Goal: Task Accomplishment & Management: Manage account settings

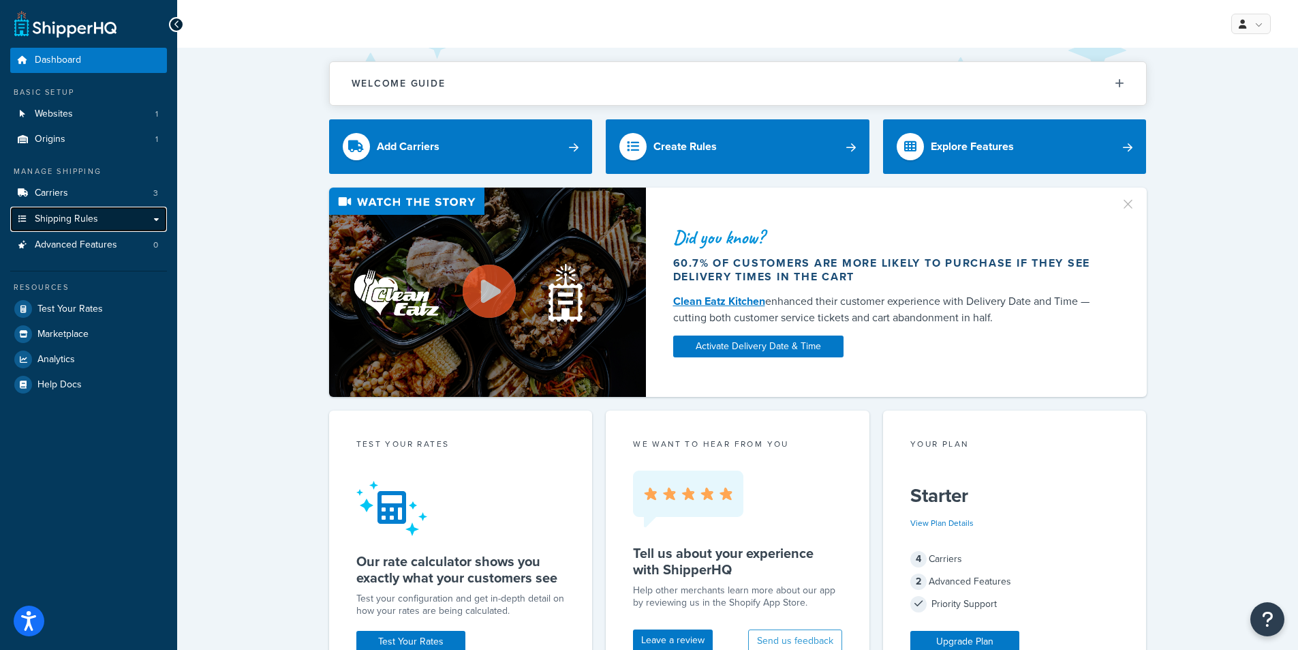
click at [157, 218] on link "Shipping Rules" at bounding box center [88, 219] width 157 height 25
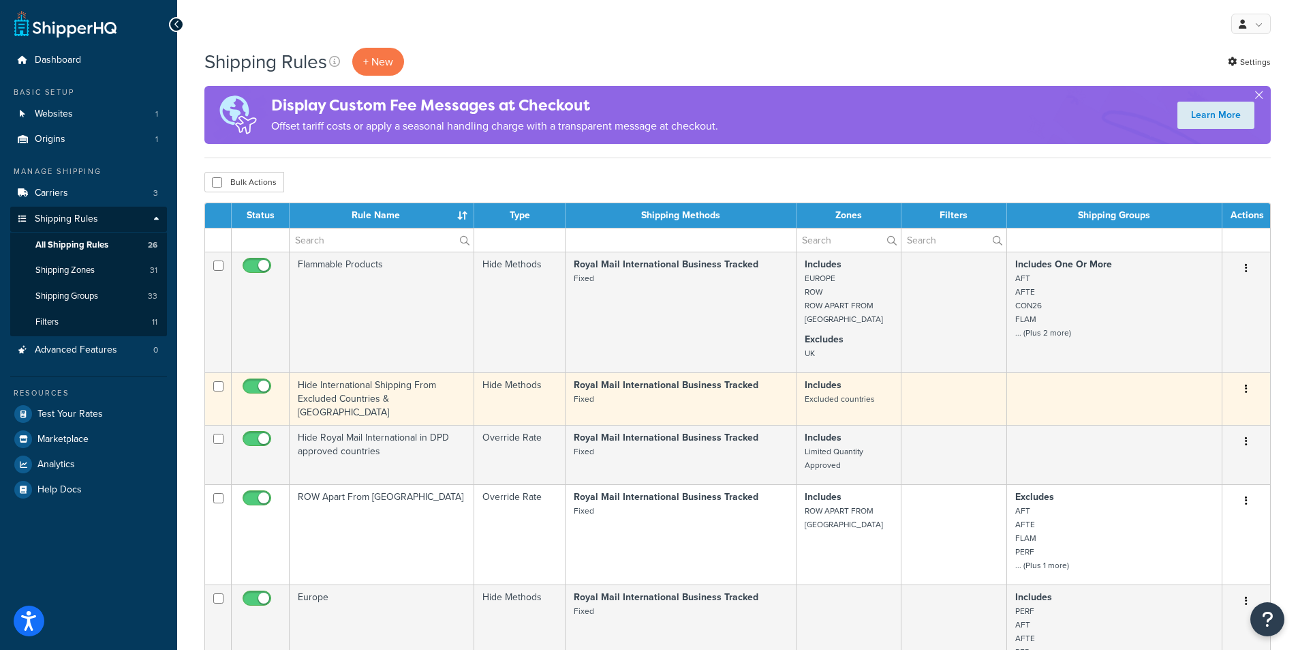
click at [356, 388] on td "Hide International Shipping From Excluded Countries & [GEOGRAPHIC_DATA]" at bounding box center [382, 398] width 185 height 52
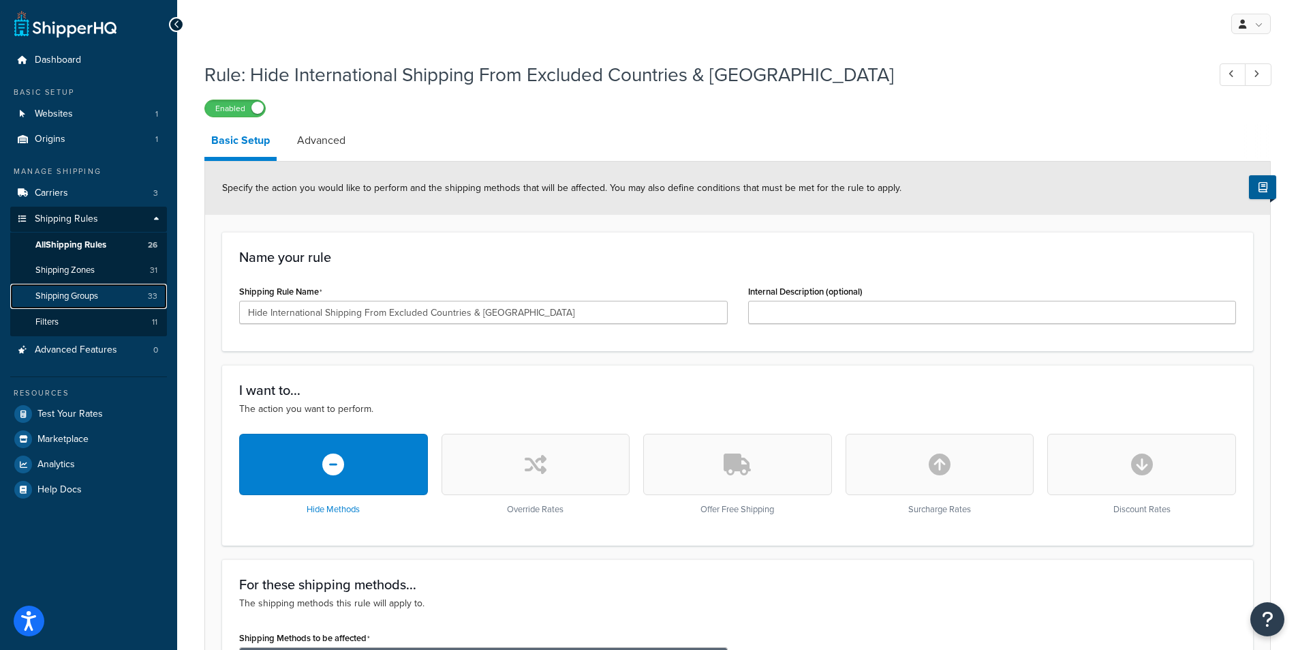
click at [95, 290] on span "Shipping Groups" at bounding box center [66, 296] width 63 height 12
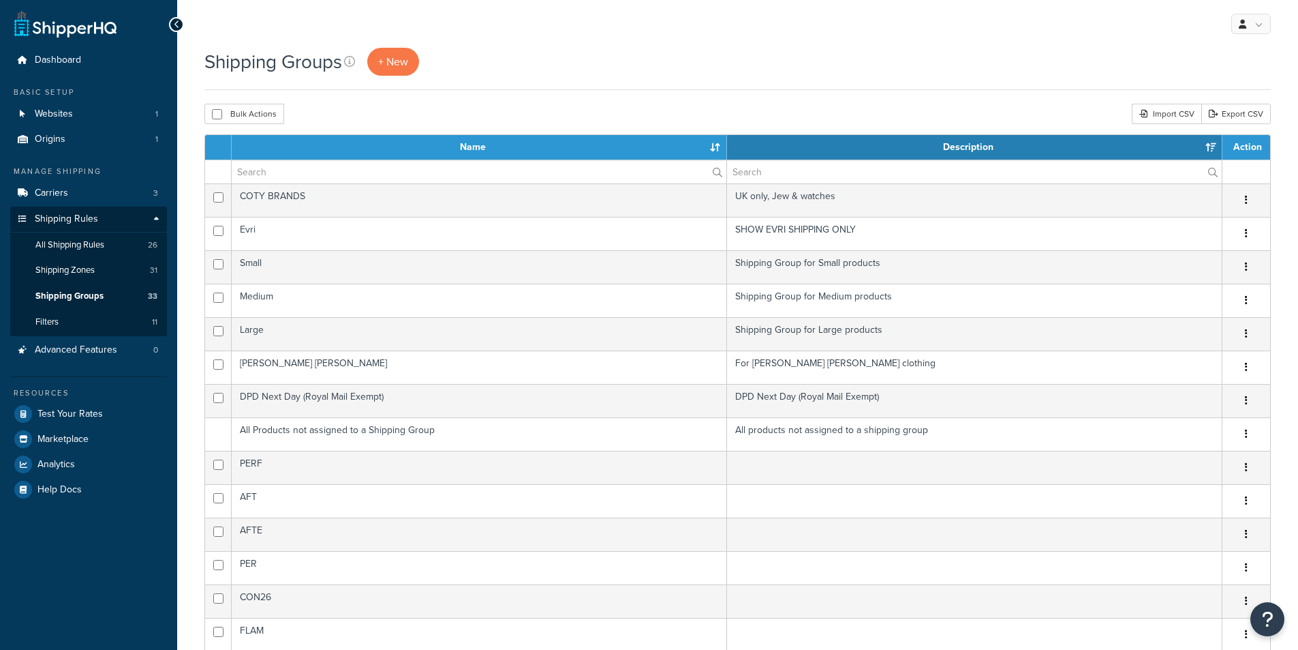
select select "15"
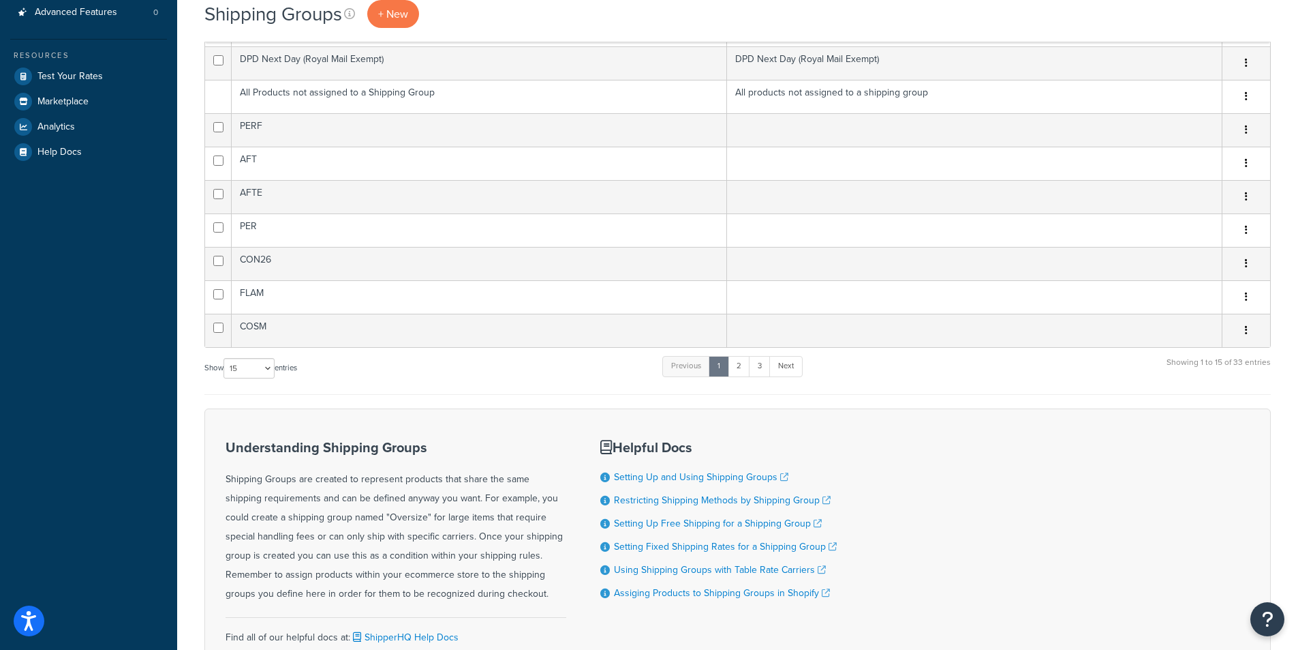
scroll to position [458, 0]
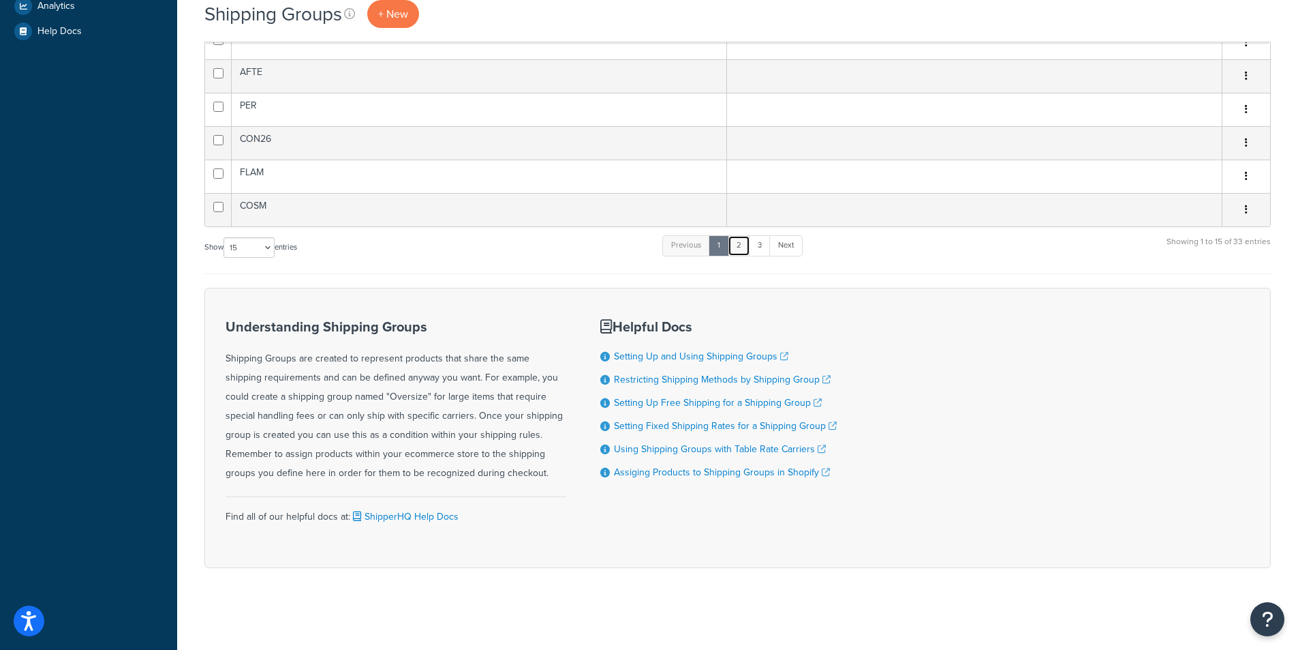
click at [739, 242] on link "2" at bounding box center [739, 245] width 22 height 20
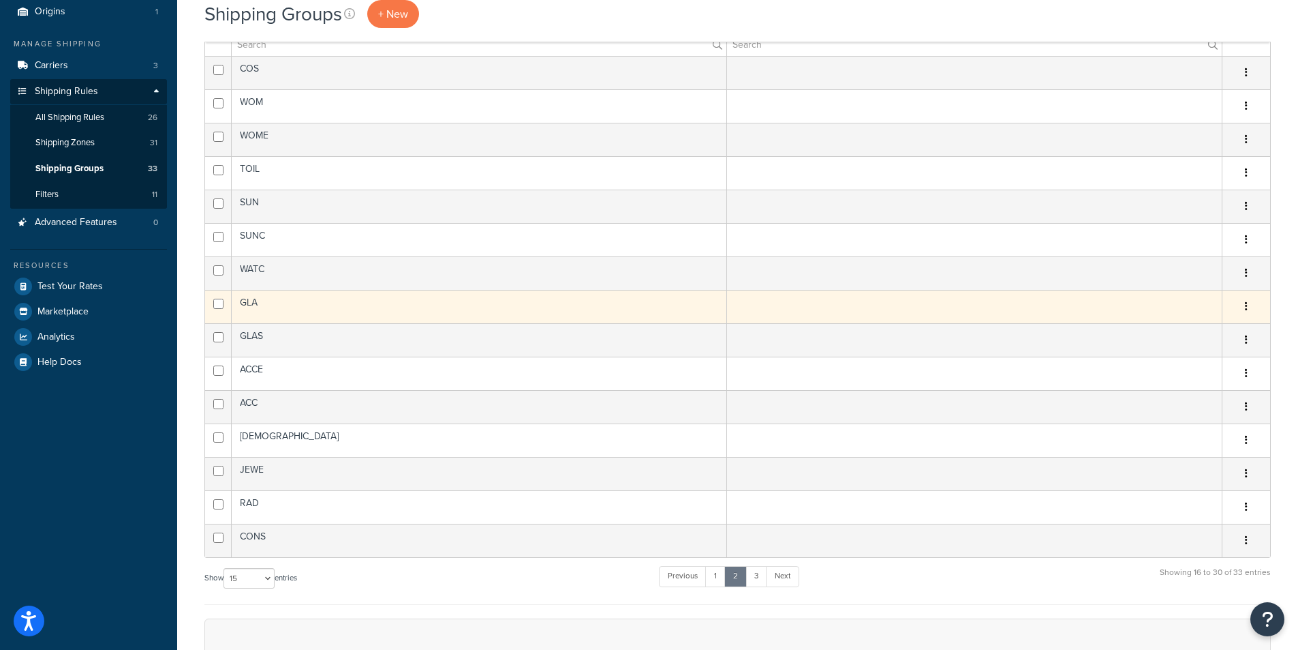
scroll to position [204, 0]
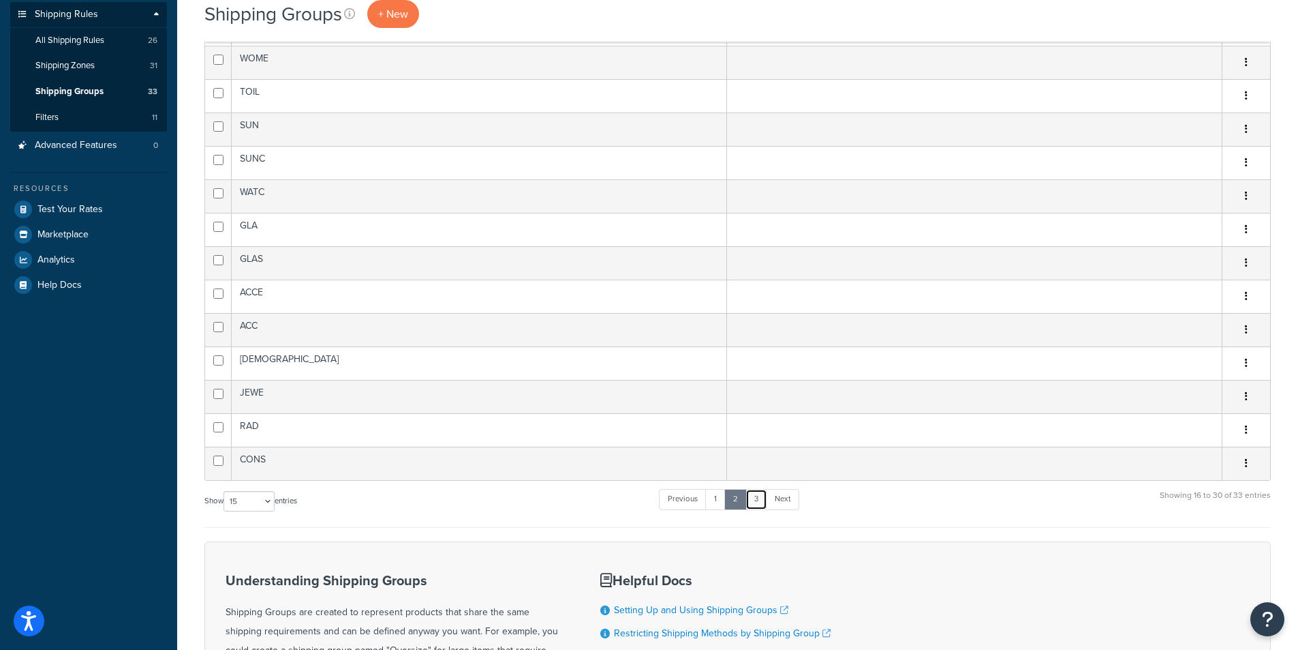
click at [760, 492] on link "3" at bounding box center [757, 499] width 22 height 20
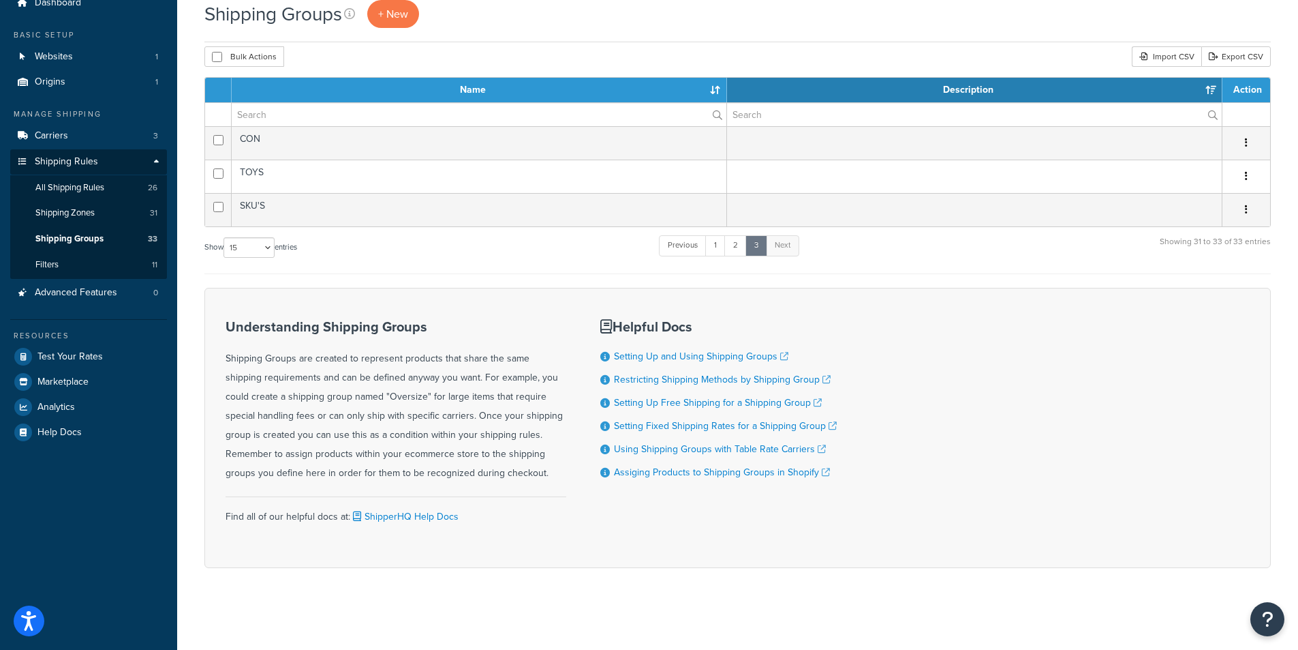
scroll to position [57, 0]
click at [718, 240] on link "1" at bounding box center [715, 245] width 20 height 20
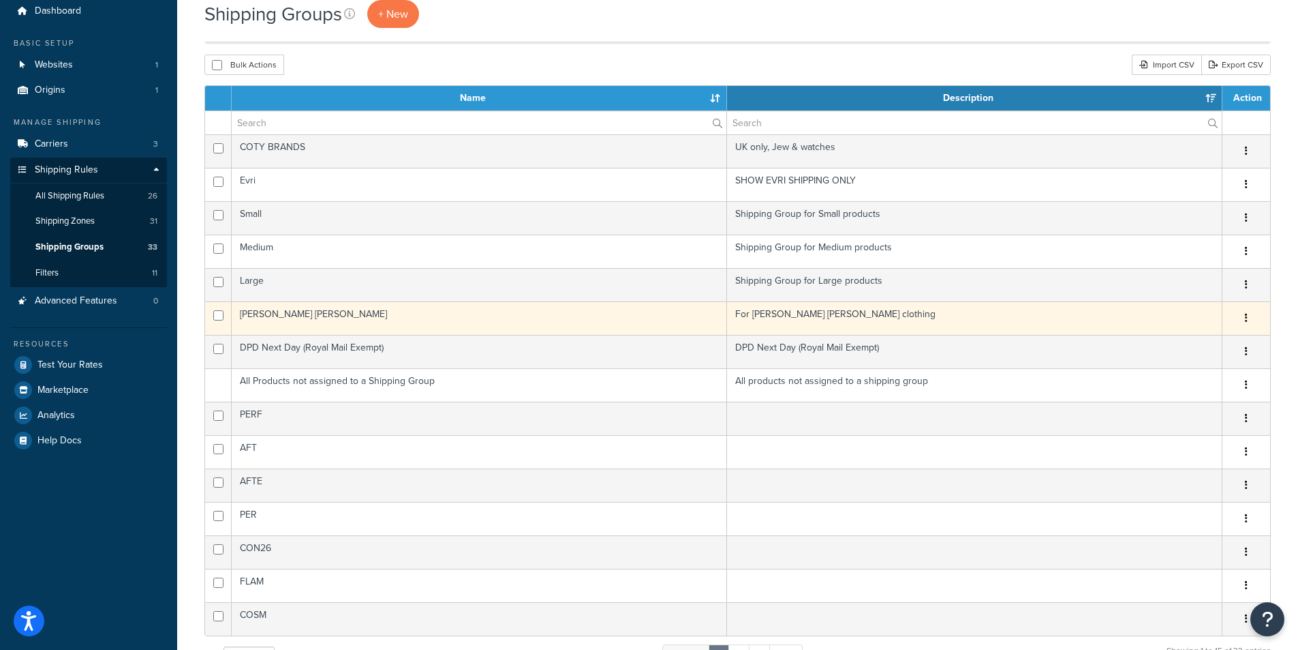
scroll to position [0, 0]
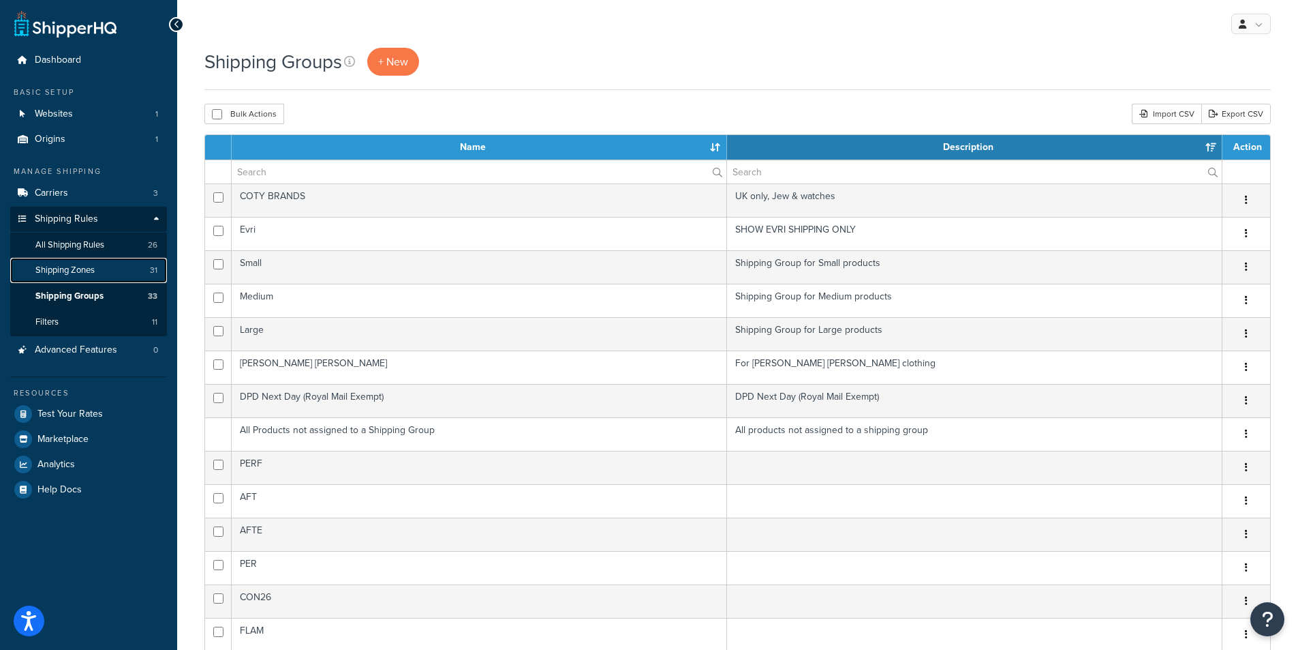
click at [95, 265] on span "Shipping Zones" at bounding box center [64, 270] width 59 height 12
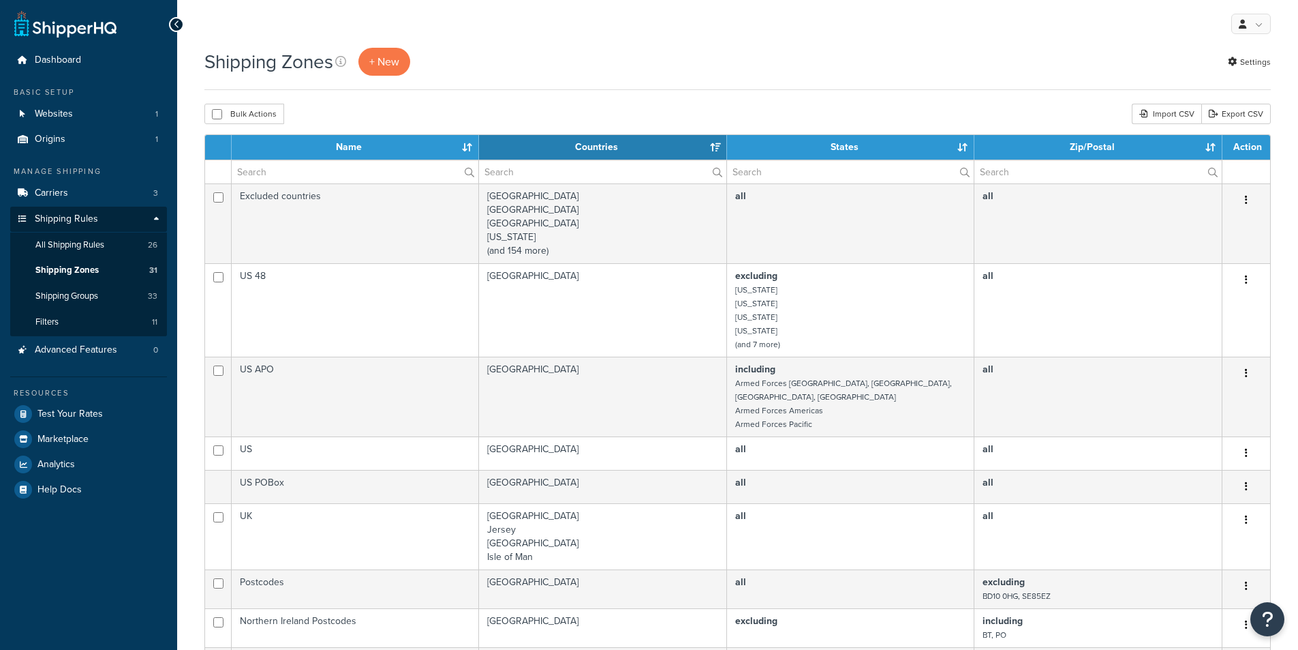
select select "15"
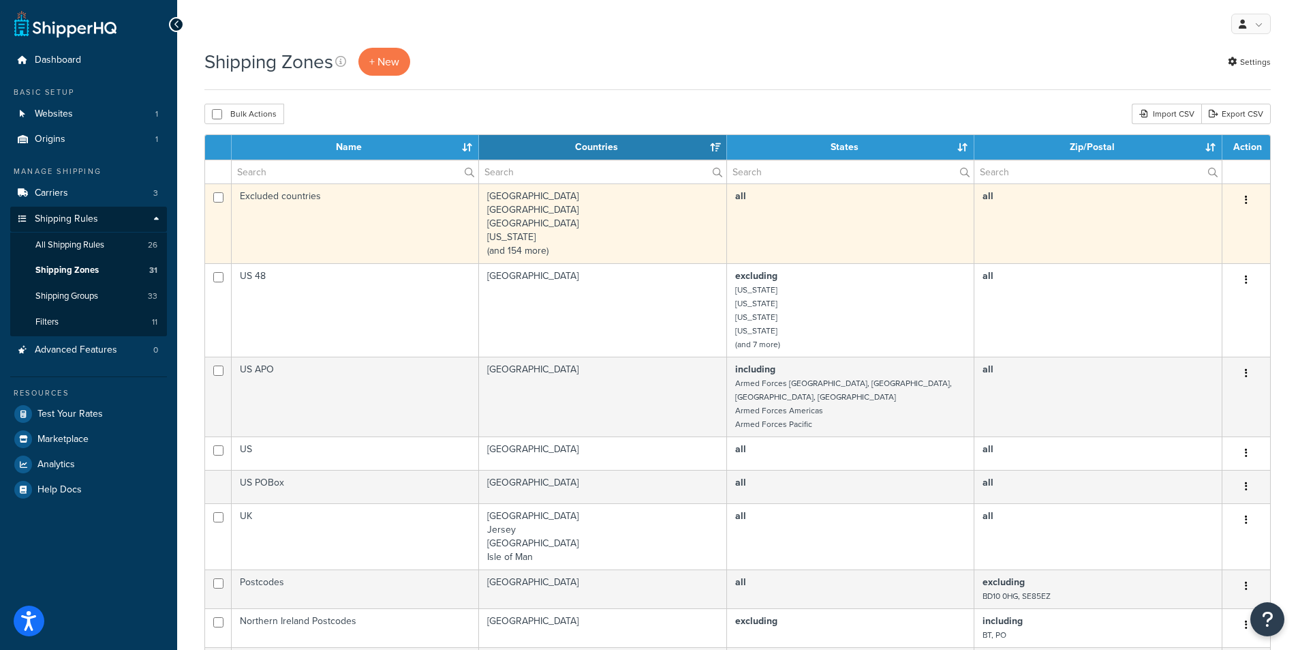
click at [655, 202] on td "[GEOGRAPHIC_DATA] [GEOGRAPHIC_DATA] [GEOGRAPHIC_DATA] [US_STATE] (and 154 more)" at bounding box center [603, 223] width 248 height 80
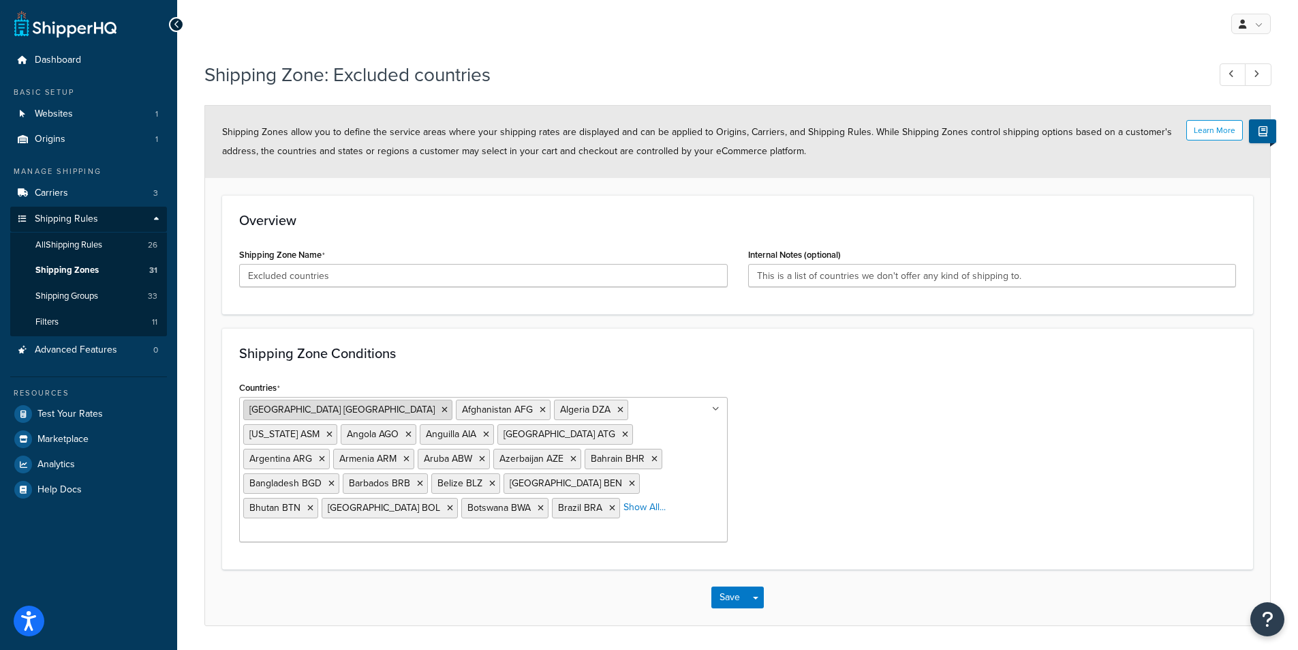
click at [442, 408] on icon at bounding box center [445, 410] width 6 height 8
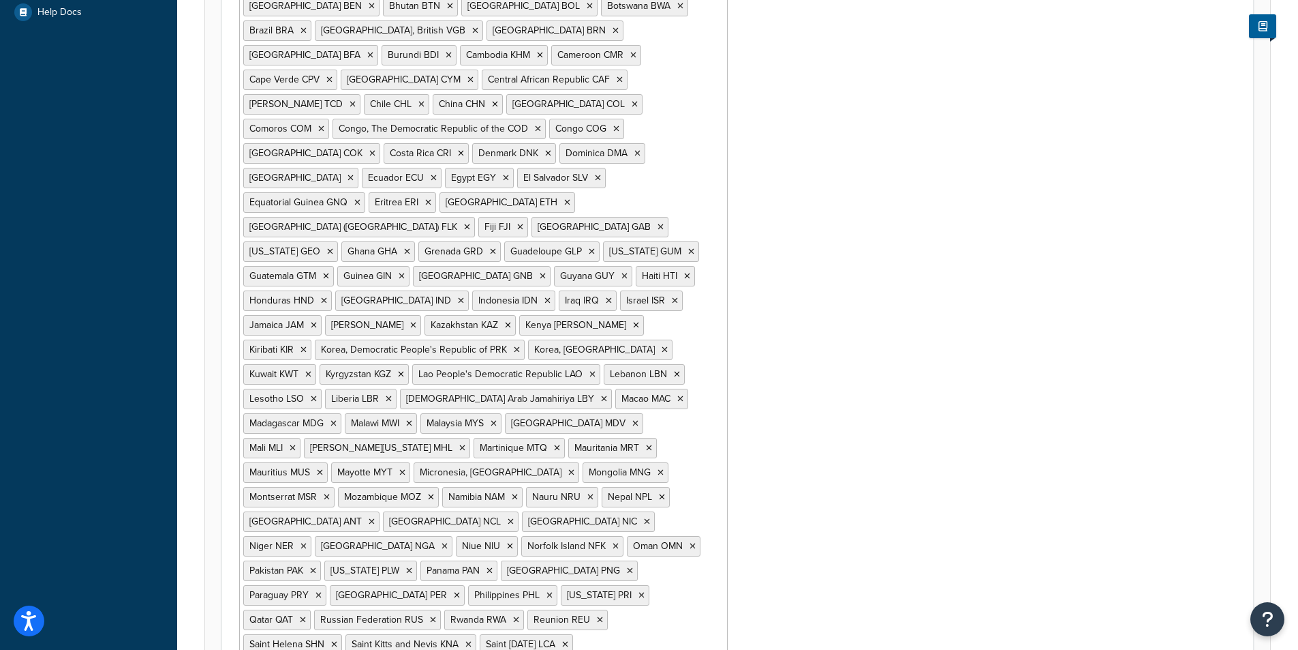
scroll to position [808, 0]
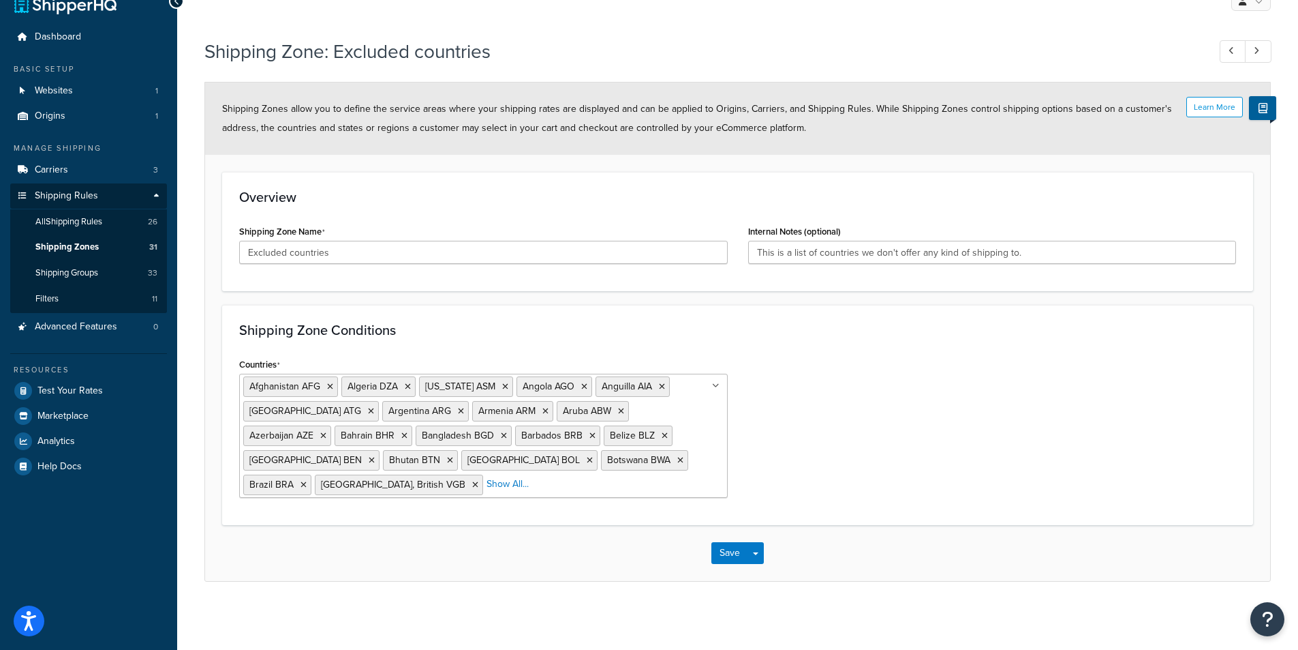
scroll to position [0, 0]
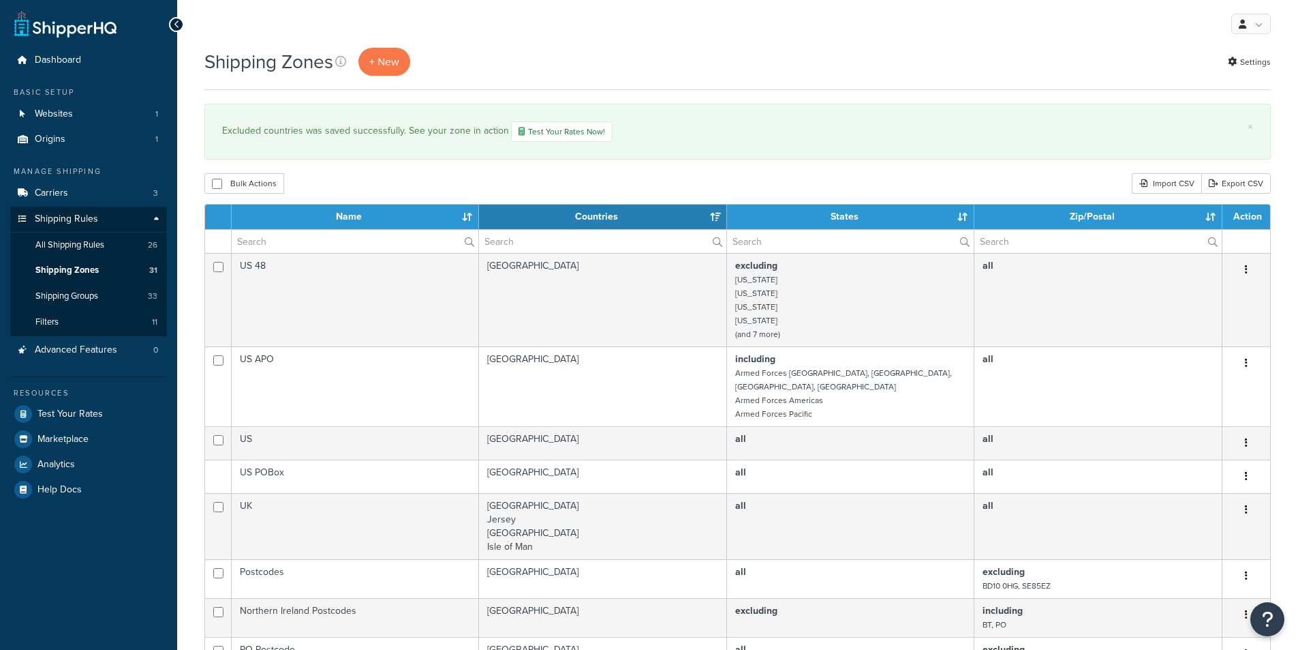
select select "15"
click at [106, 245] on link "All Shipping Rules 26" at bounding box center [88, 244] width 157 height 25
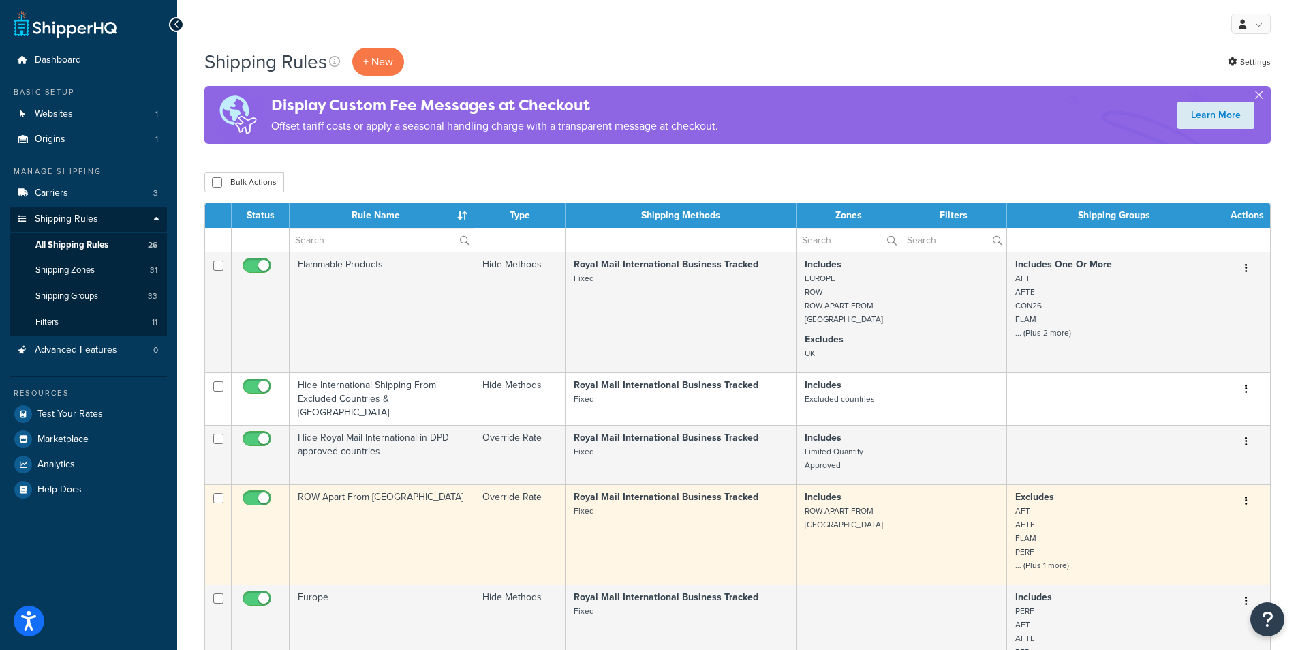
click at [819, 506] on small "ROW APART FROM [GEOGRAPHIC_DATA]" at bounding box center [844, 517] width 78 height 26
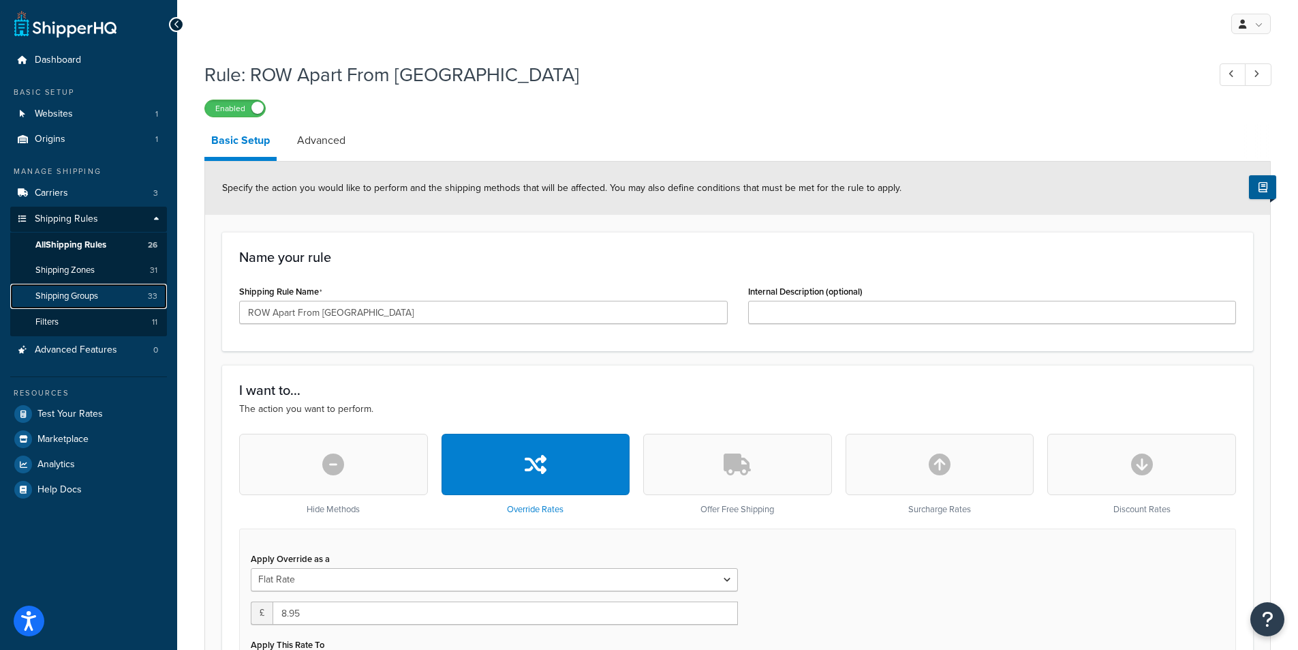
click at [109, 299] on link "Shipping Groups 33" at bounding box center [88, 296] width 157 height 25
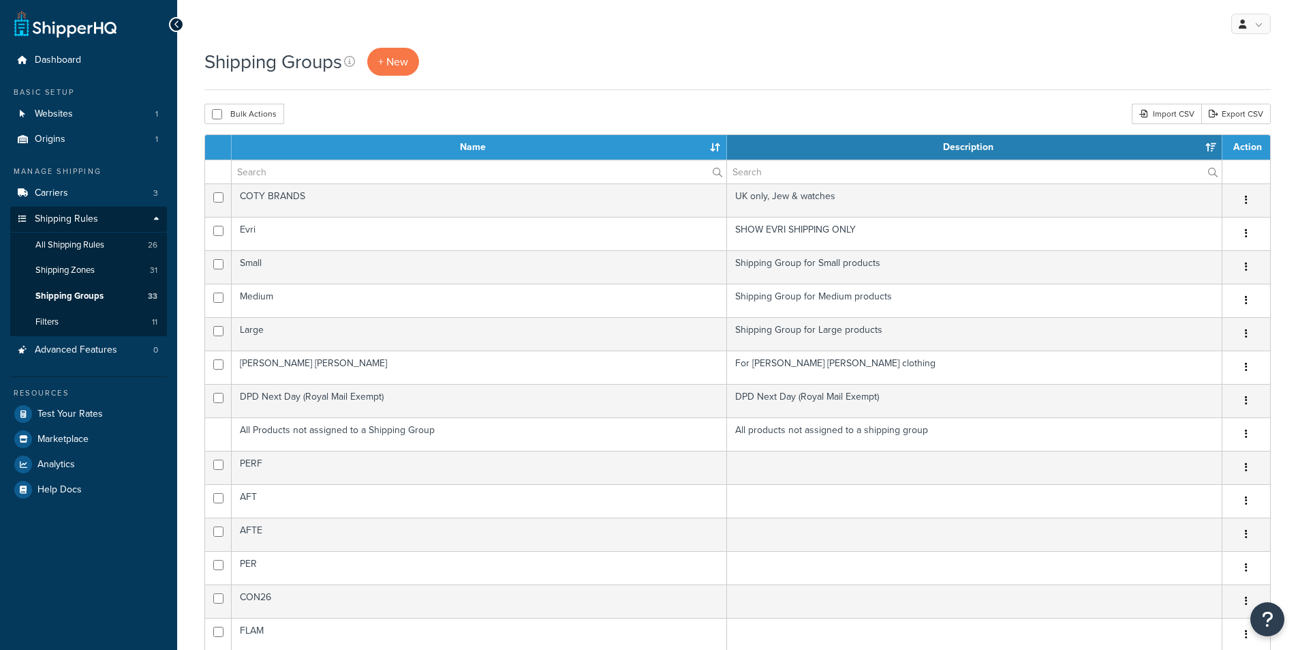
select select "15"
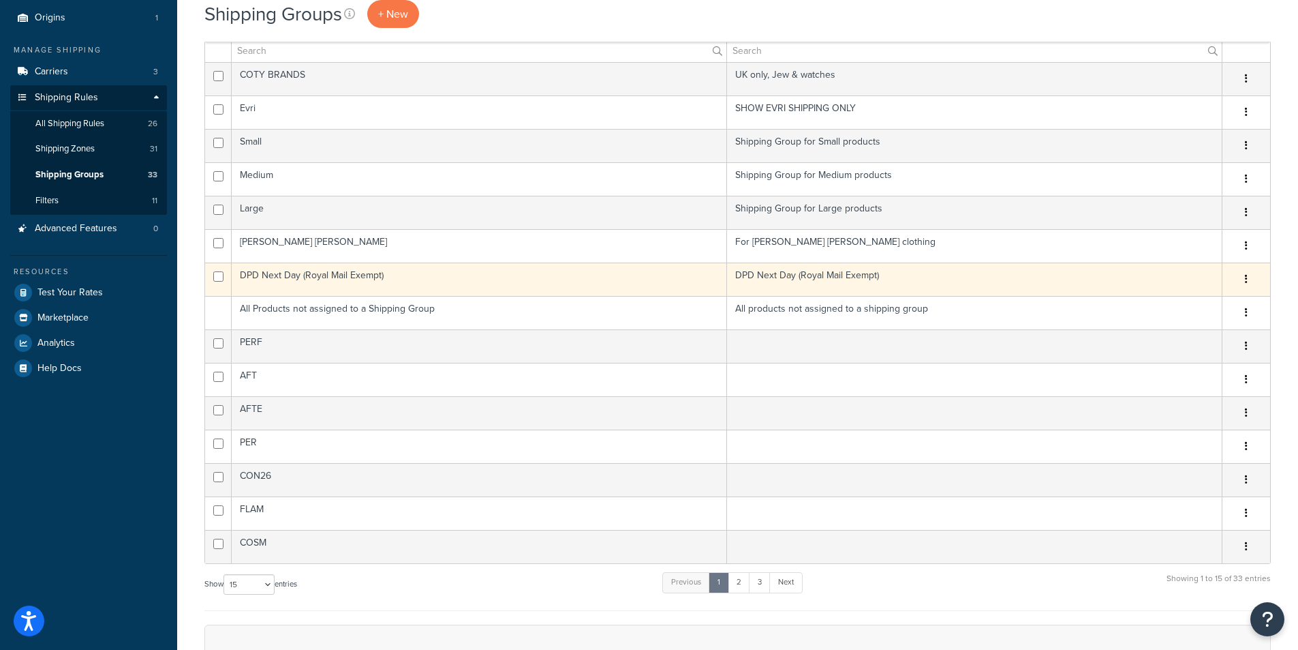
scroll to position [68, 0]
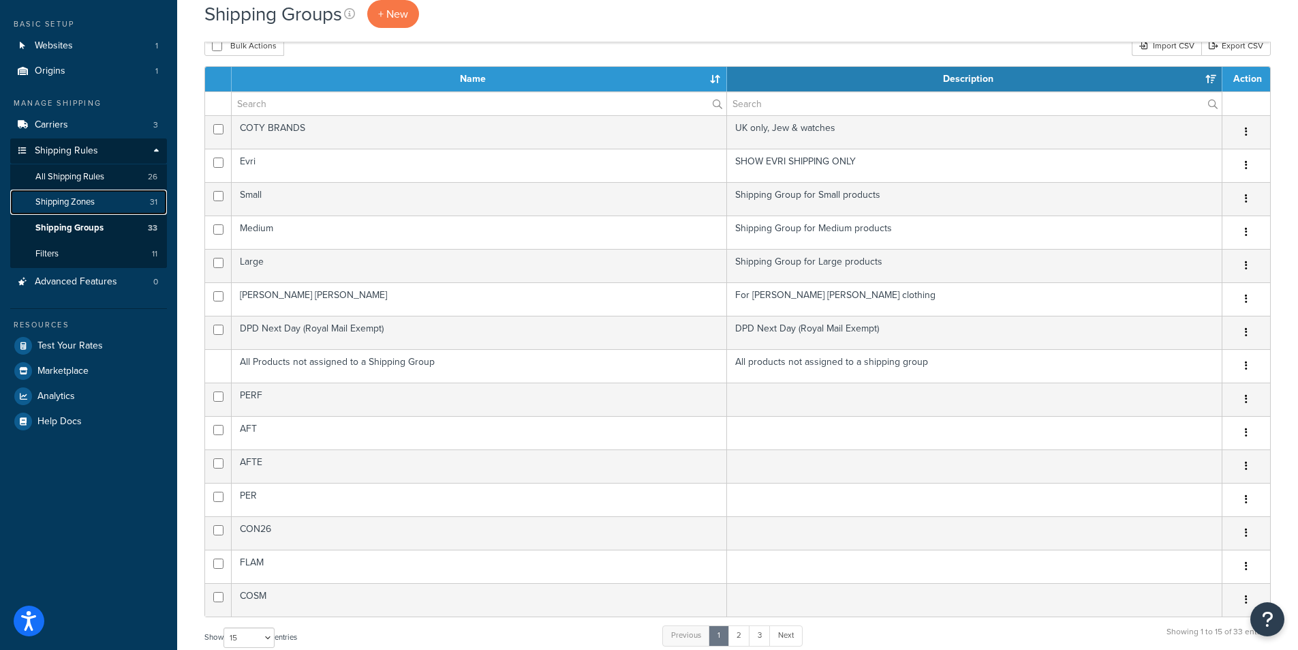
click at [100, 204] on link "Shipping Zones 31" at bounding box center [88, 201] width 157 height 25
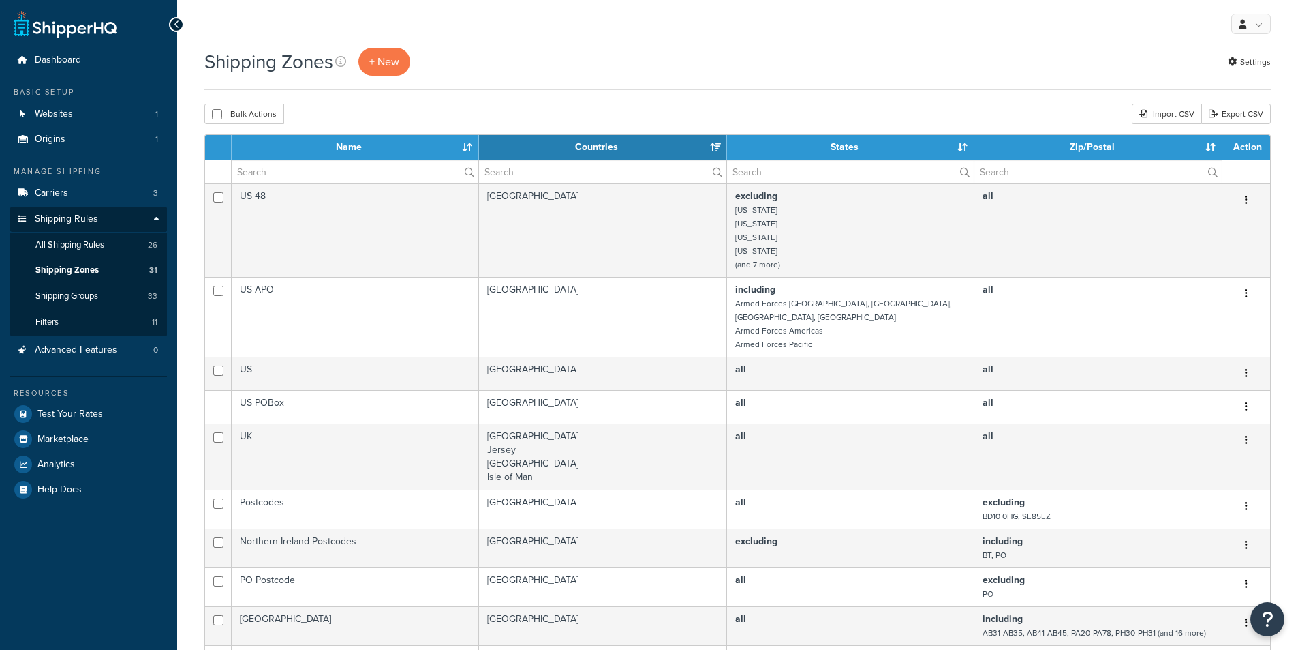
select select "15"
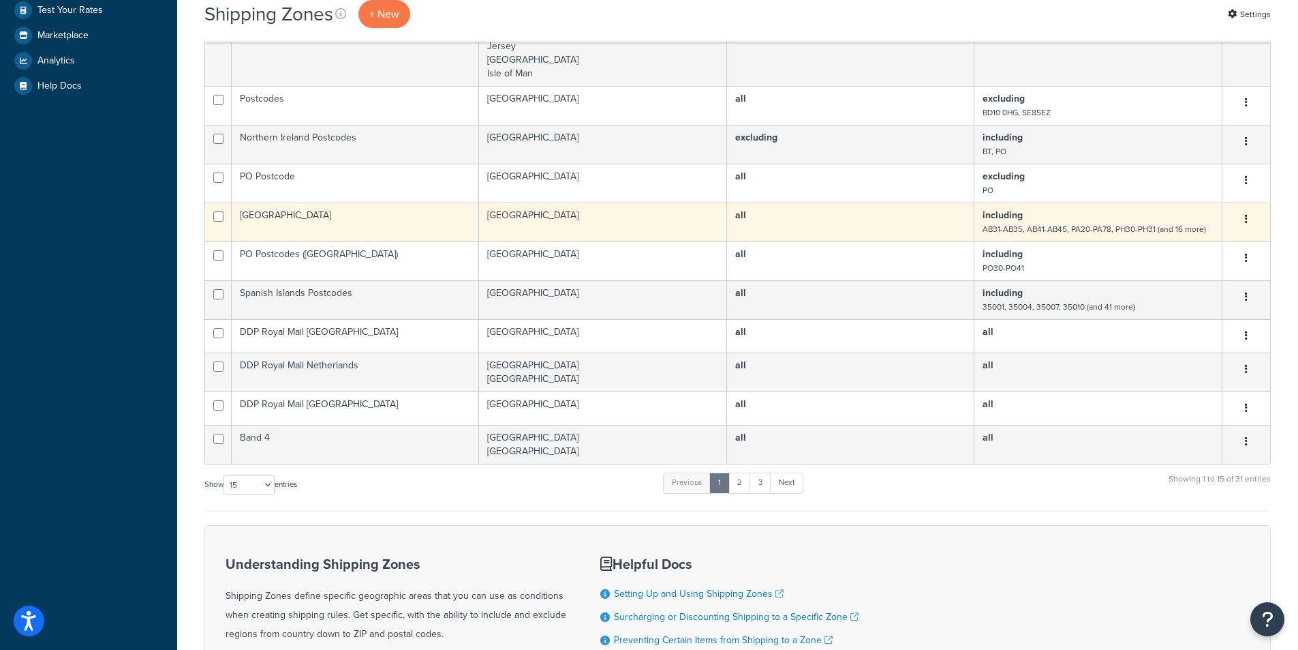
scroll to position [409, 0]
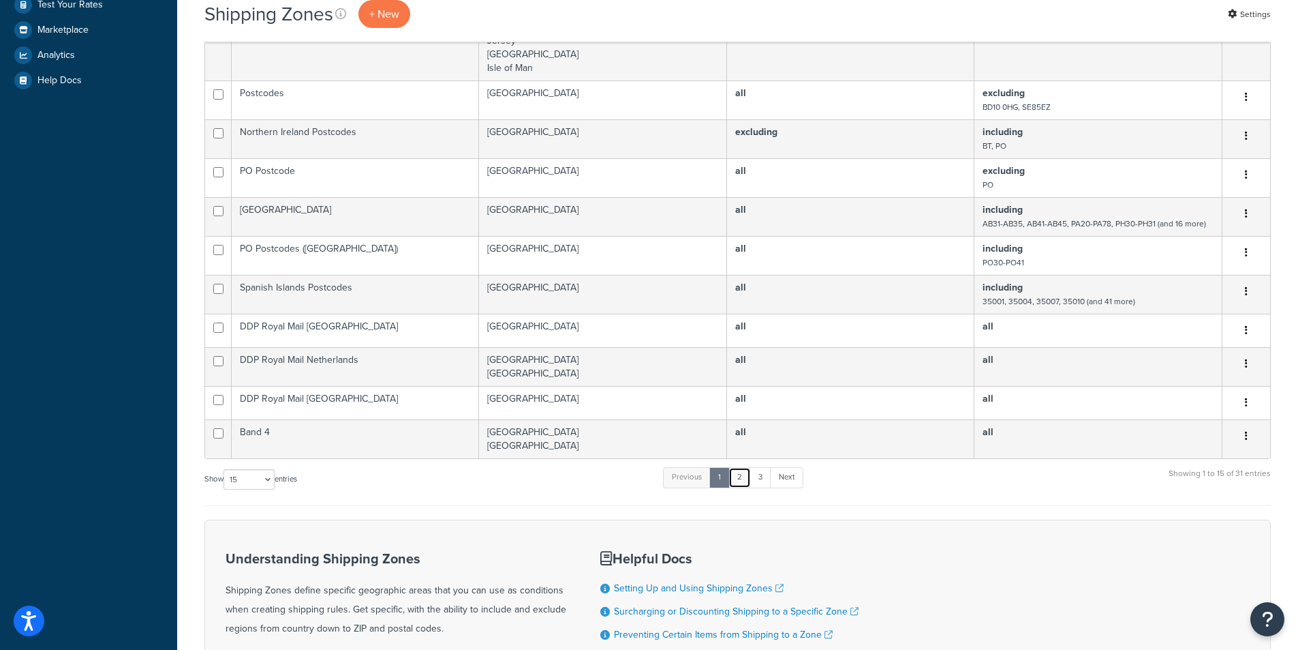
click at [742, 470] on link "2" at bounding box center [740, 477] width 22 height 20
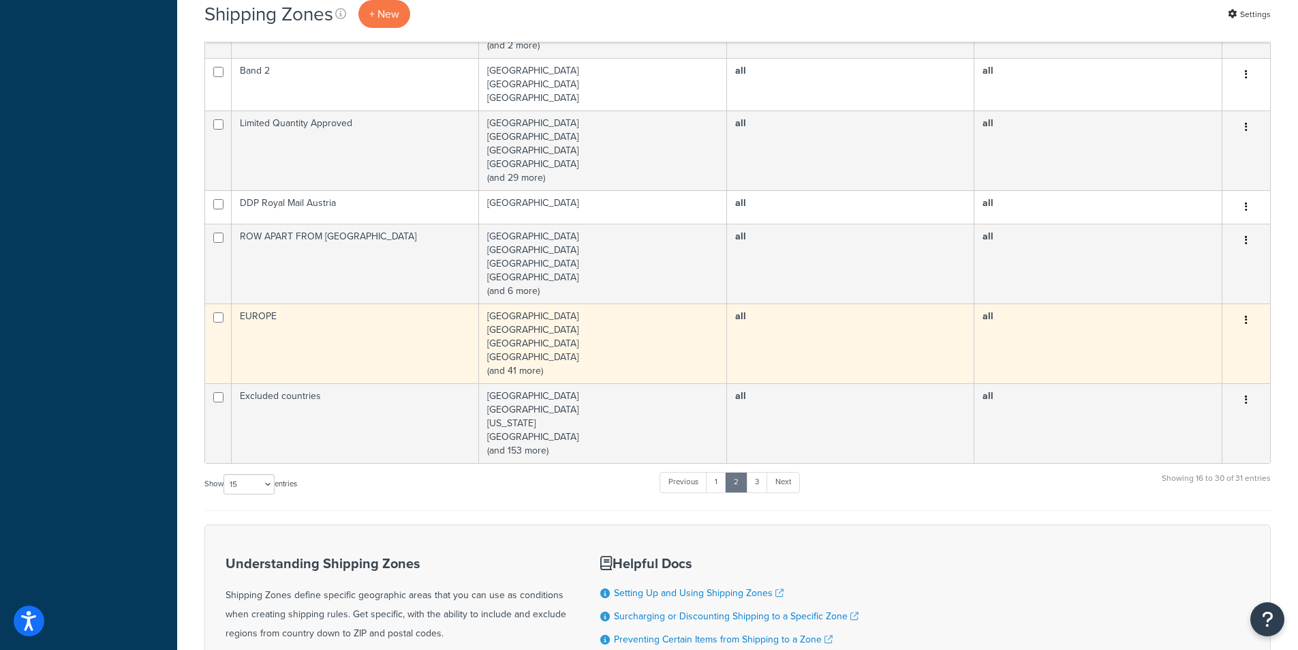
scroll to position [518, 0]
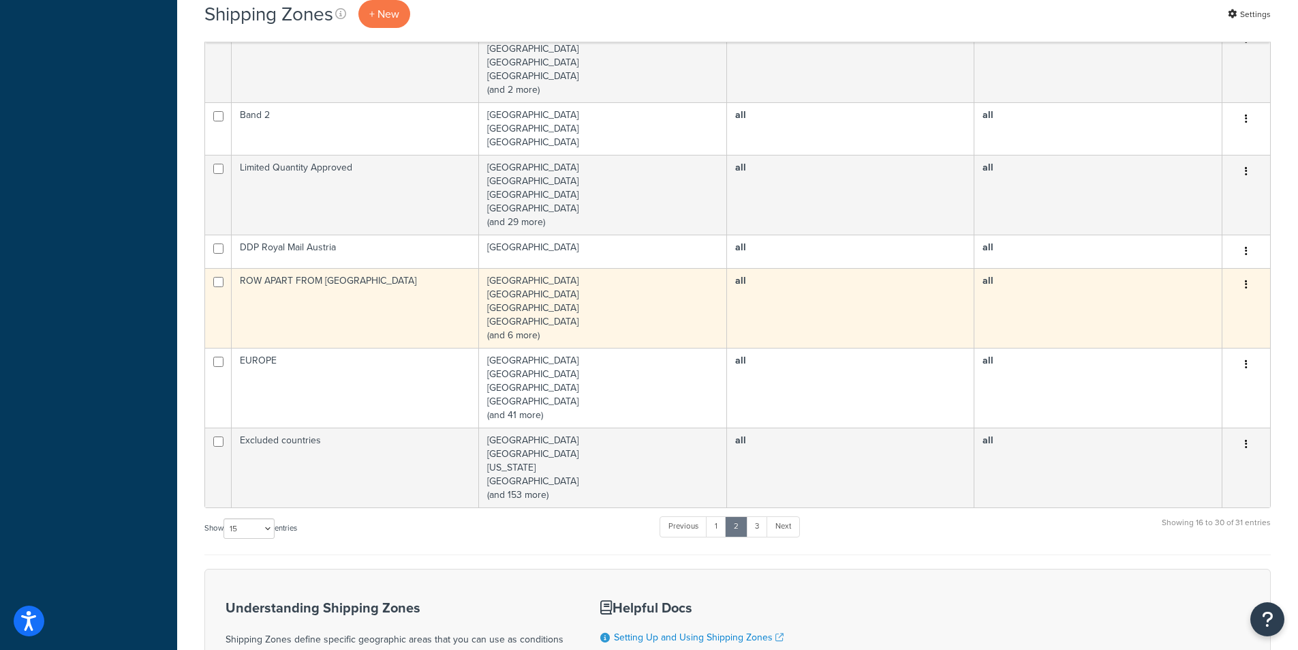
click at [664, 294] on td "[GEOGRAPHIC_DATA] [GEOGRAPHIC_DATA] [GEOGRAPHIC_DATA] [GEOGRAPHIC_DATA] (and 6 …" at bounding box center [603, 308] width 248 height 80
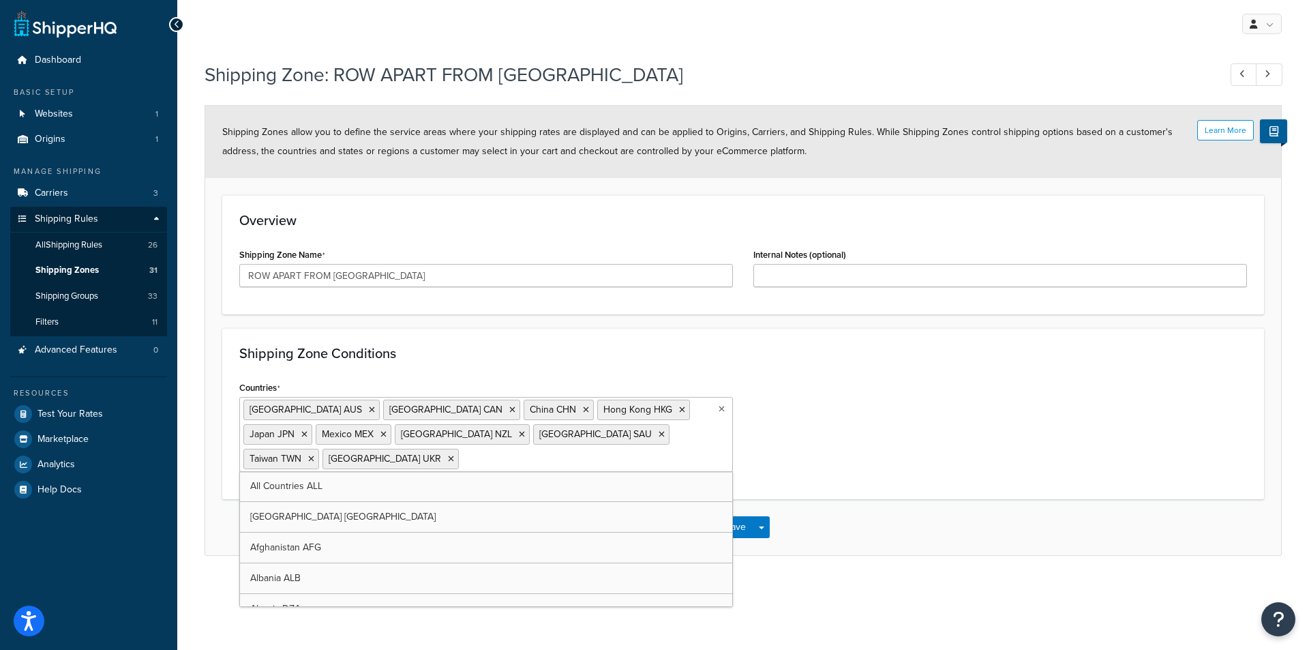
click at [709, 436] on ul "[GEOGRAPHIC_DATA] AUS [GEOGRAPHIC_DATA] [GEOGRAPHIC_DATA] [GEOGRAPHIC_DATA] [GE…" at bounding box center [485, 434] width 493 height 75
type input "un"
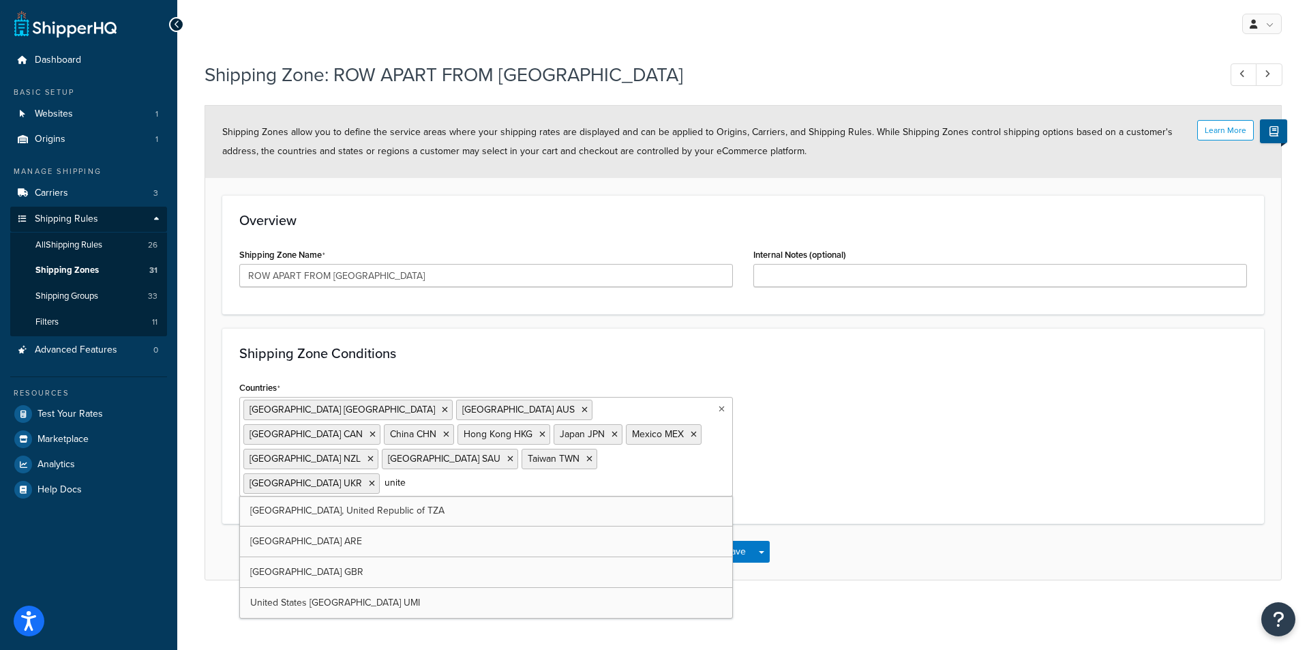
type input "united"
click at [781, 441] on div "Countries [GEOGRAPHIC_DATA] [GEOGRAPHIC_DATA] [GEOGRAPHIC_DATA] [GEOGRAPHIC_DAT…" at bounding box center [743, 442] width 1028 height 129
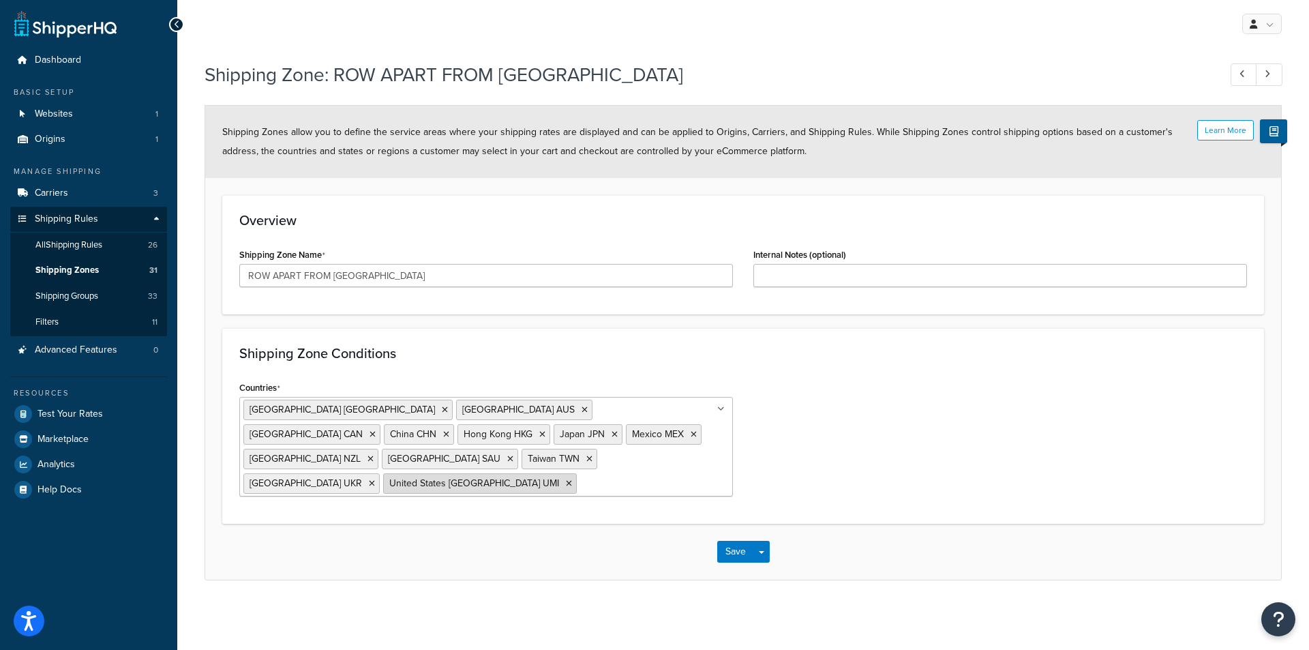
click at [566, 479] on icon at bounding box center [569, 483] width 6 height 8
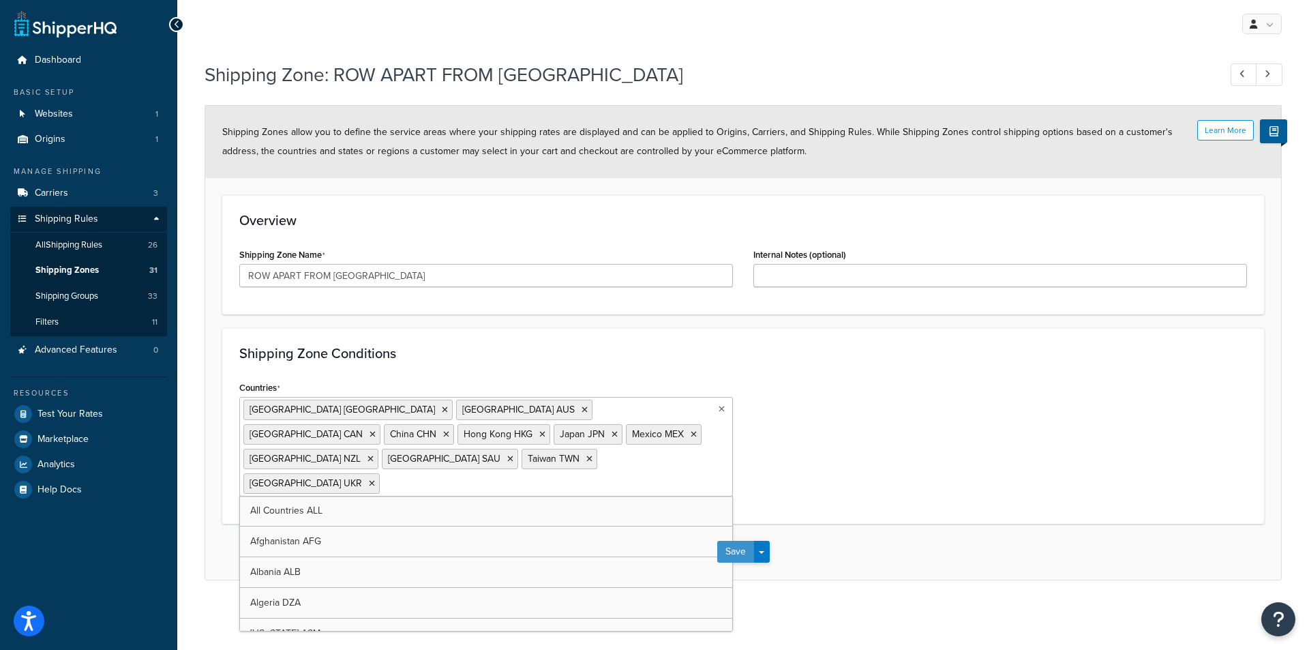
click at [745, 540] on button "Save" at bounding box center [735, 551] width 37 height 22
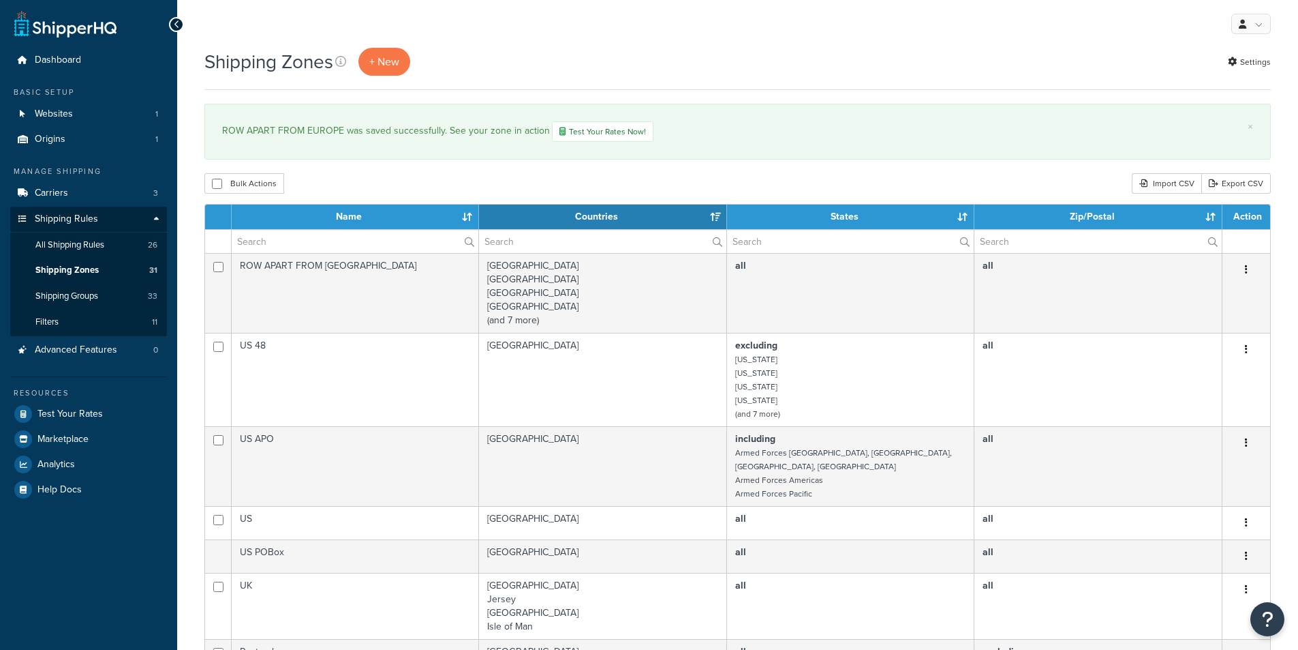
select select "15"
click at [96, 266] on span "Shipping Zones" at bounding box center [66, 270] width 63 height 12
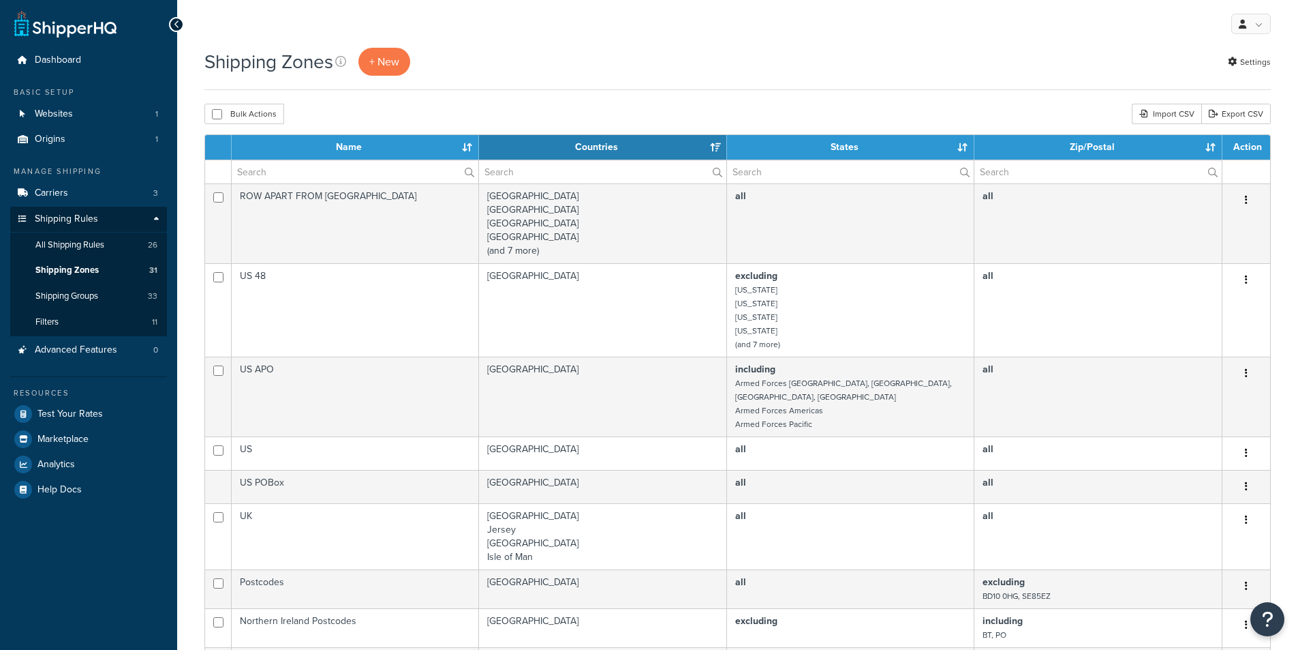
select select "15"
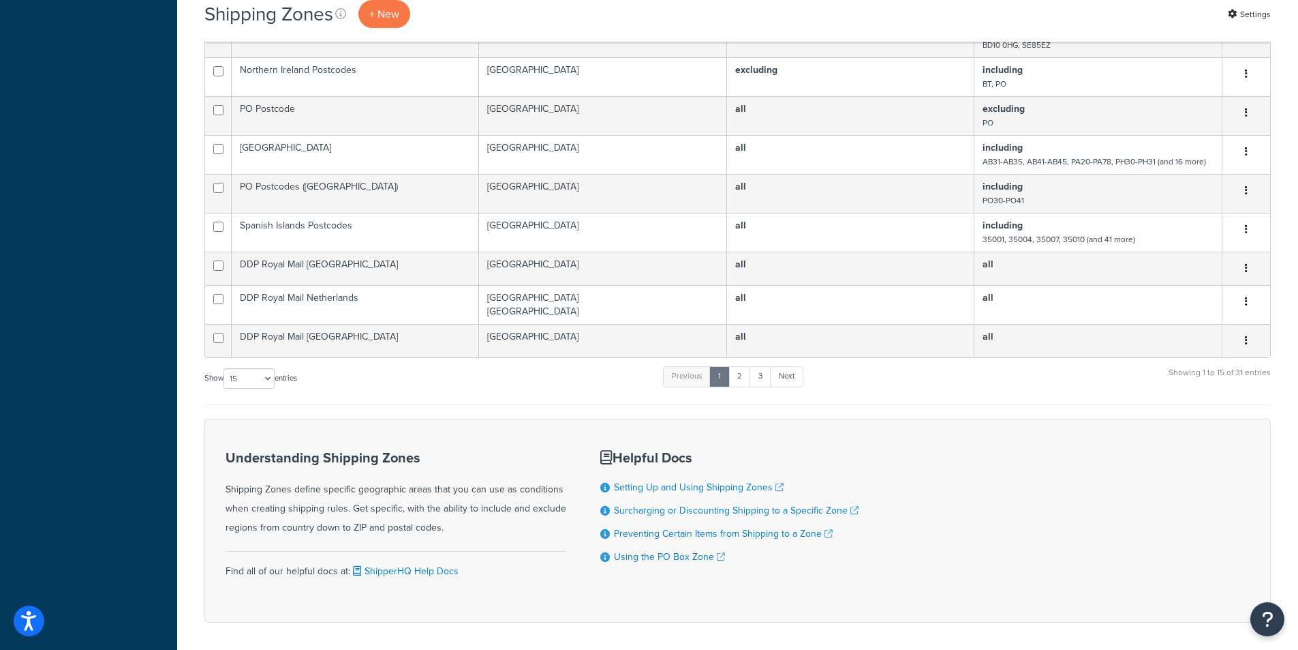
scroll to position [597, 0]
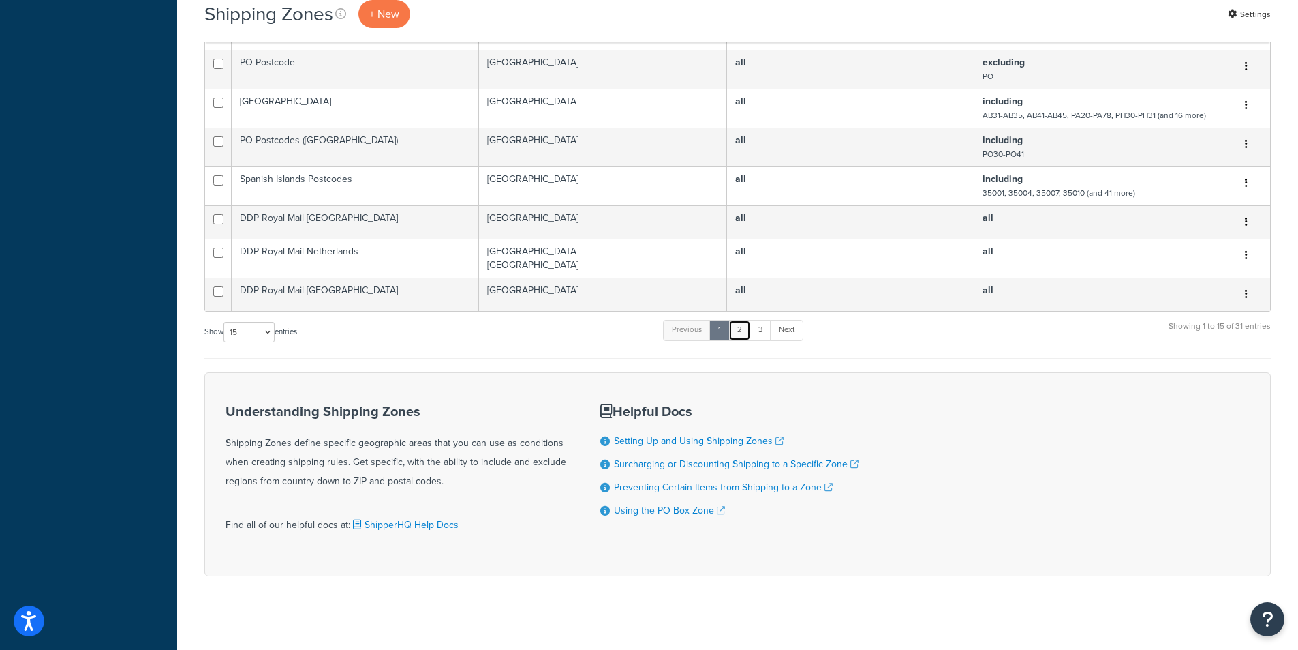
click at [744, 322] on link "2" at bounding box center [740, 330] width 22 height 20
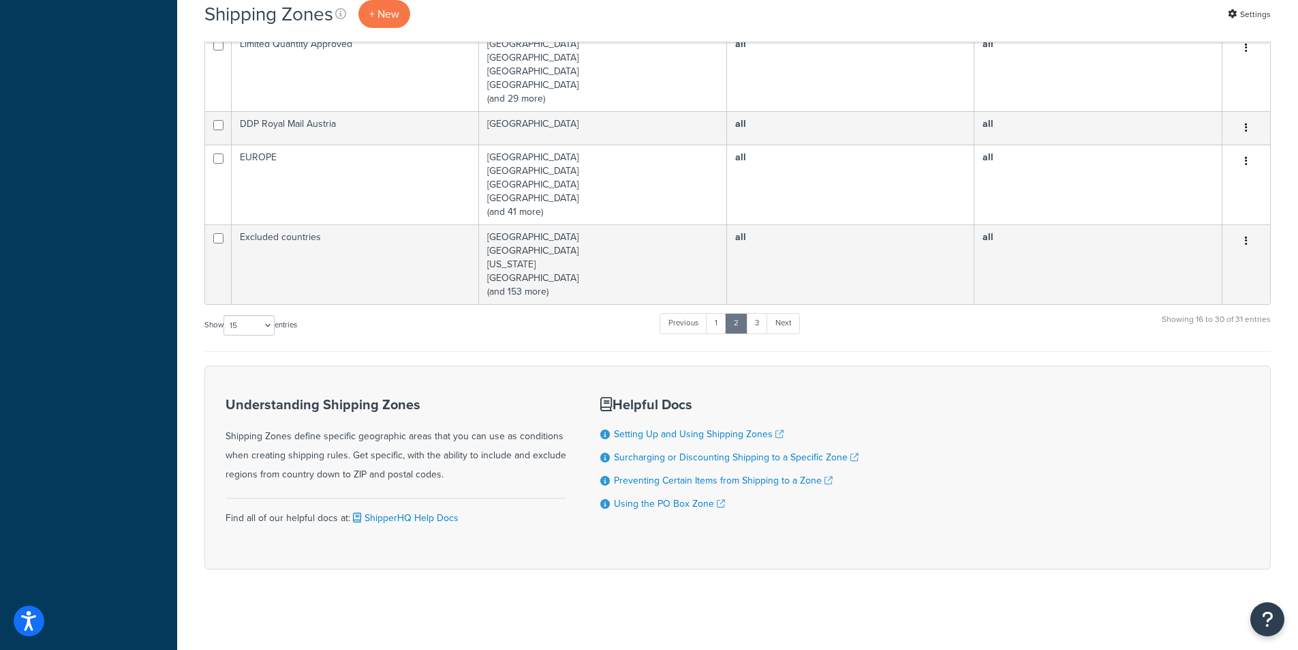
scroll to position [682, 0]
click at [753, 316] on link "3" at bounding box center [757, 321] width 22 height 20
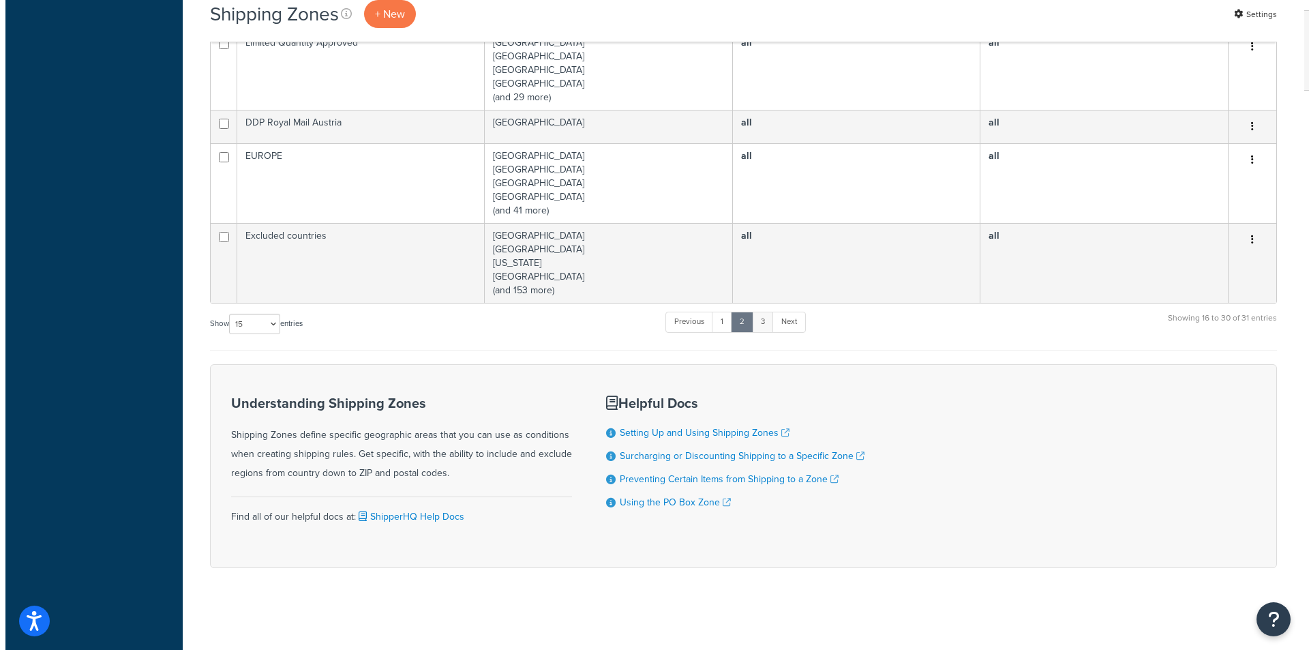
scroll to position [0, 0]
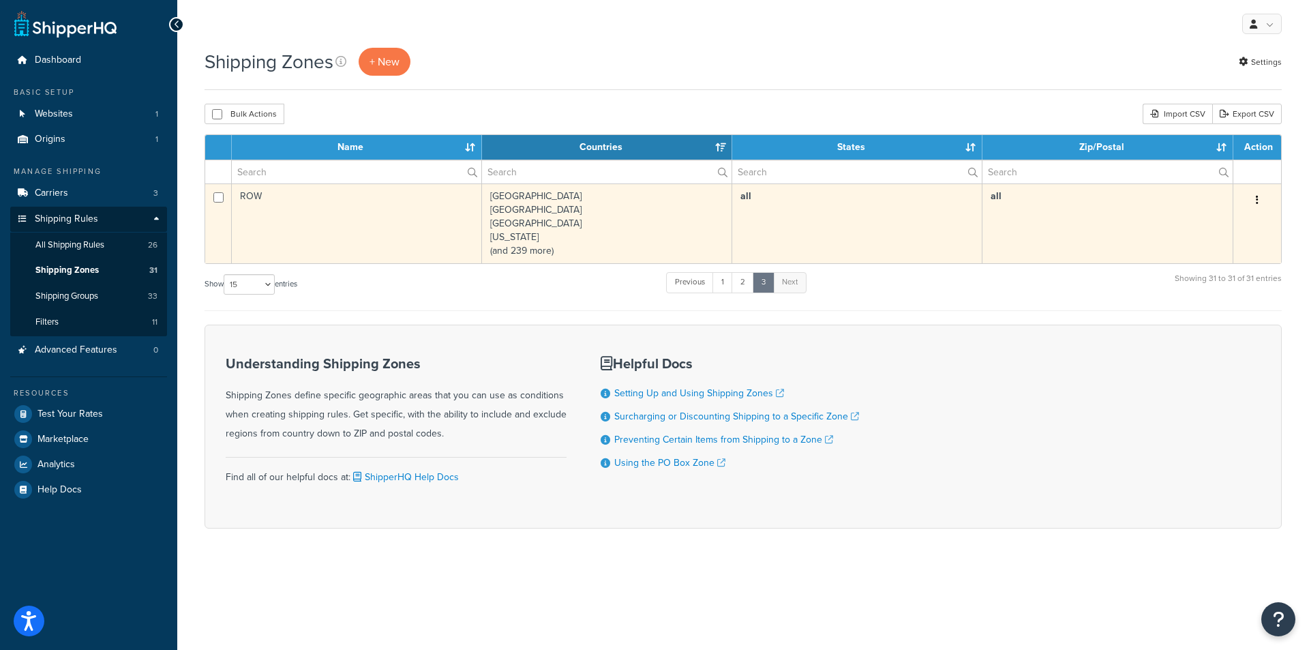
click at [691, 199] on td "Afghanistan Albania Algeria American Samoa (and 239 more)" at bounding box center [607, 223] width 250 height 80
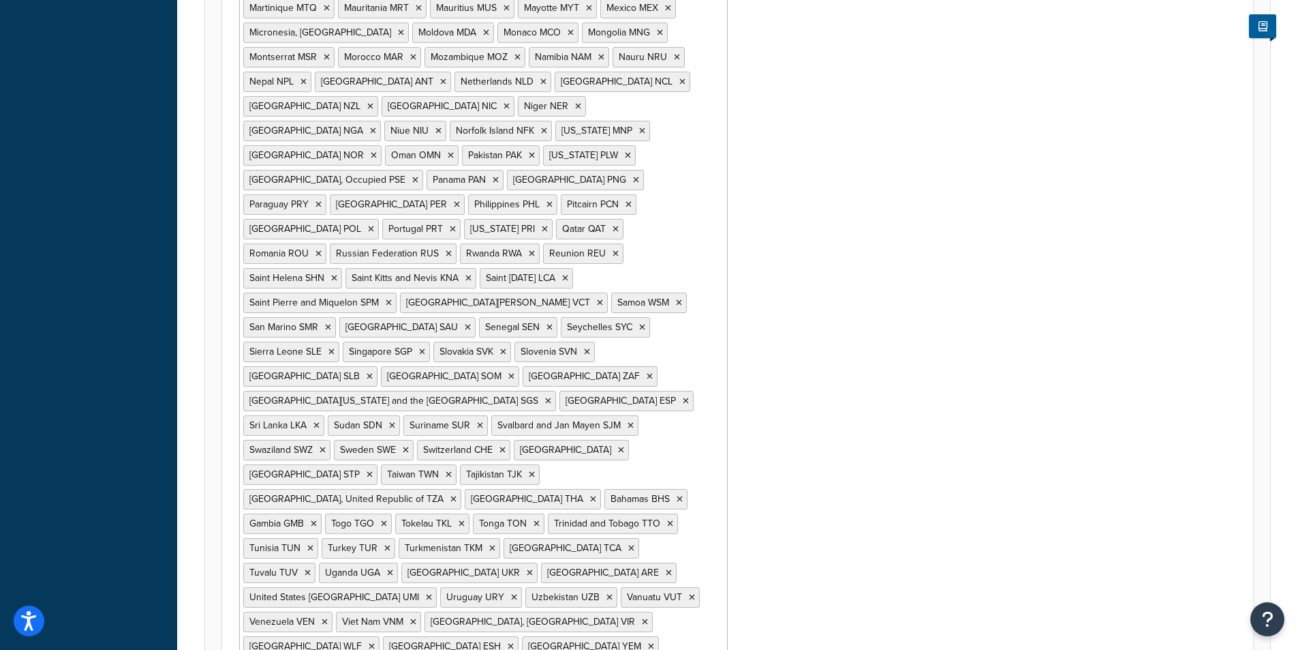
scroll to position [1324, 0]
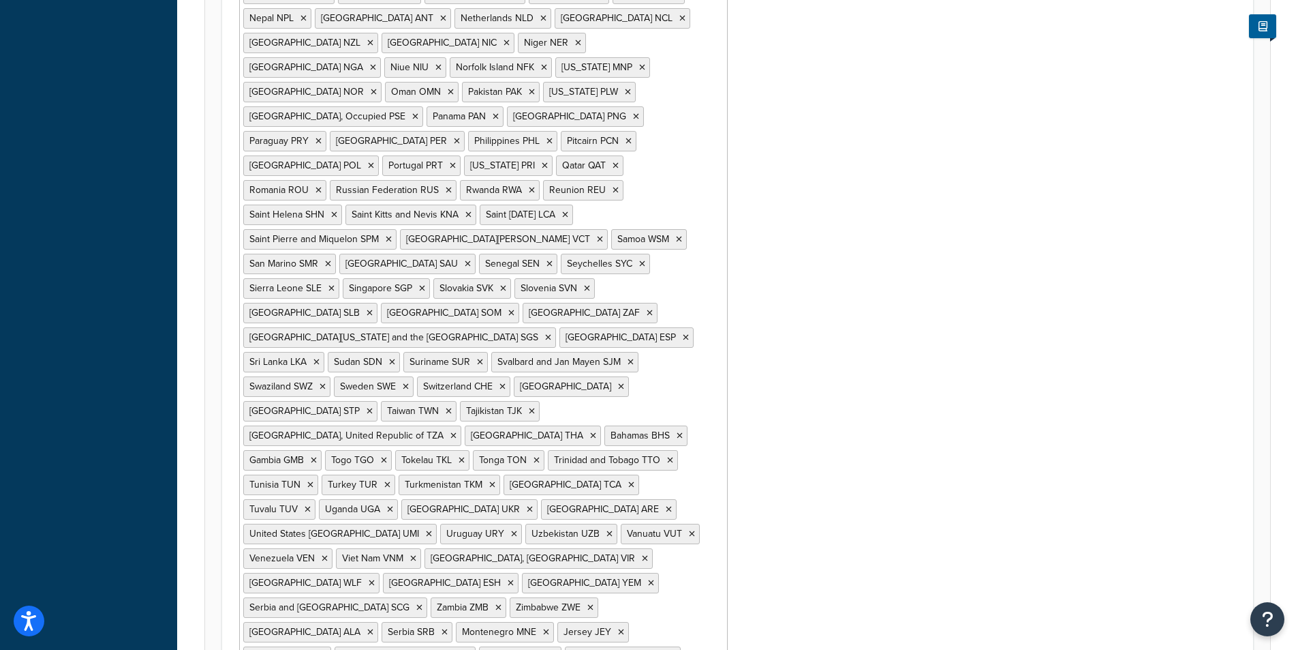
type input "un"
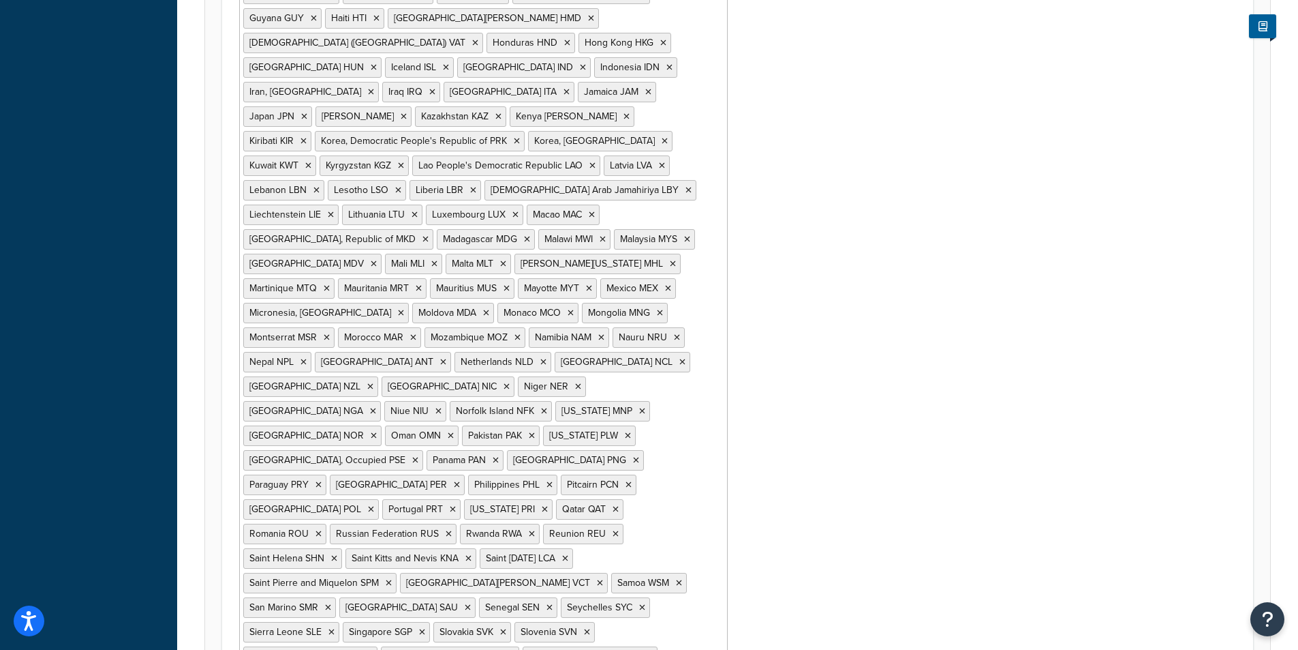
scroll to position [0, 0]
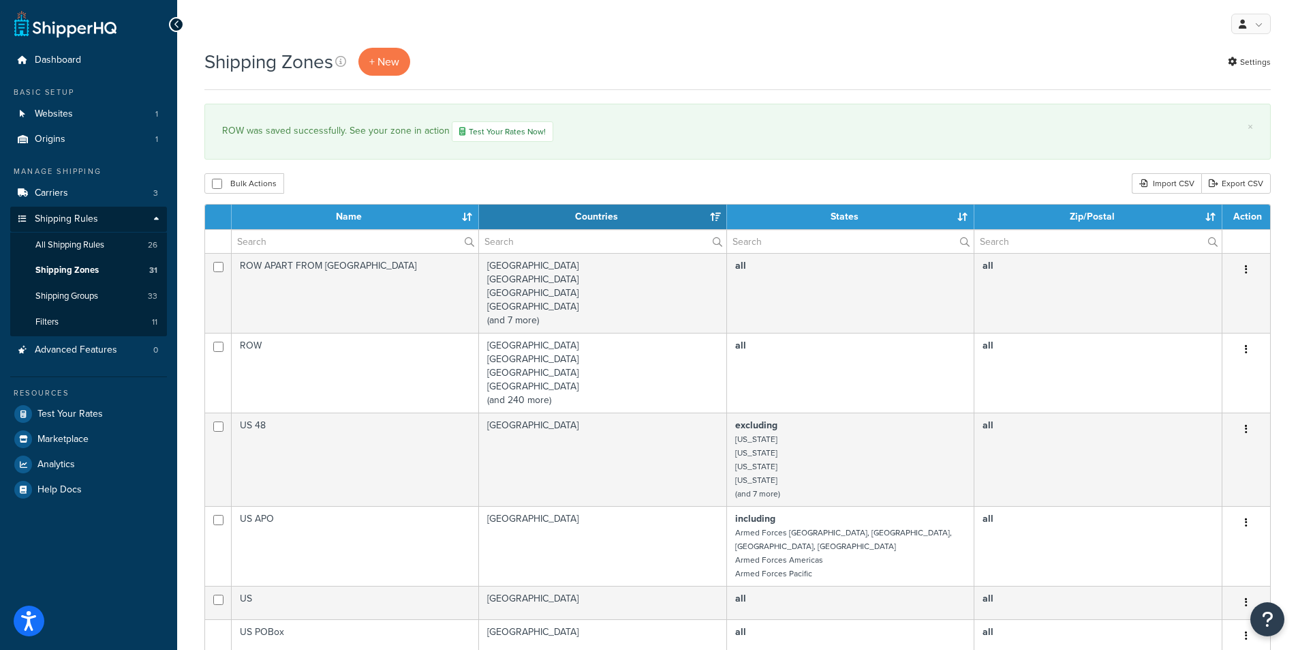
select select "15"
click at [73, 243] on span "All Shipping Rules" at bounding box center [69, 245] width 69 height 12
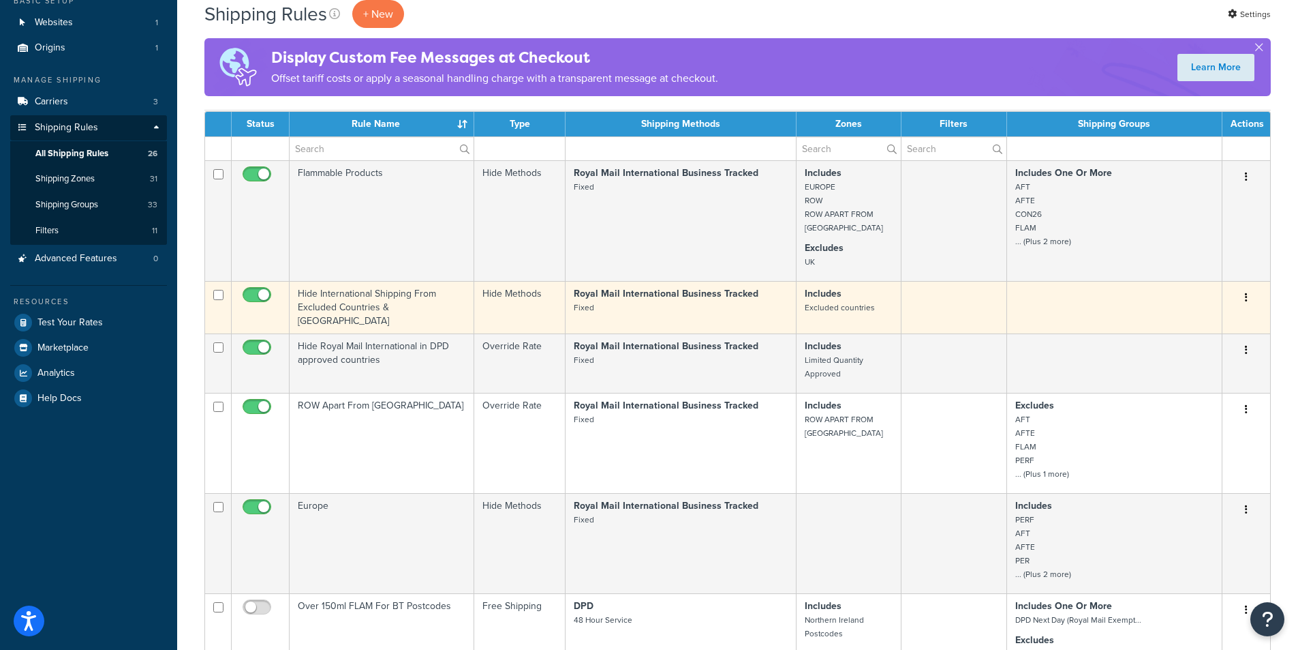
scroll to position [136, 0]
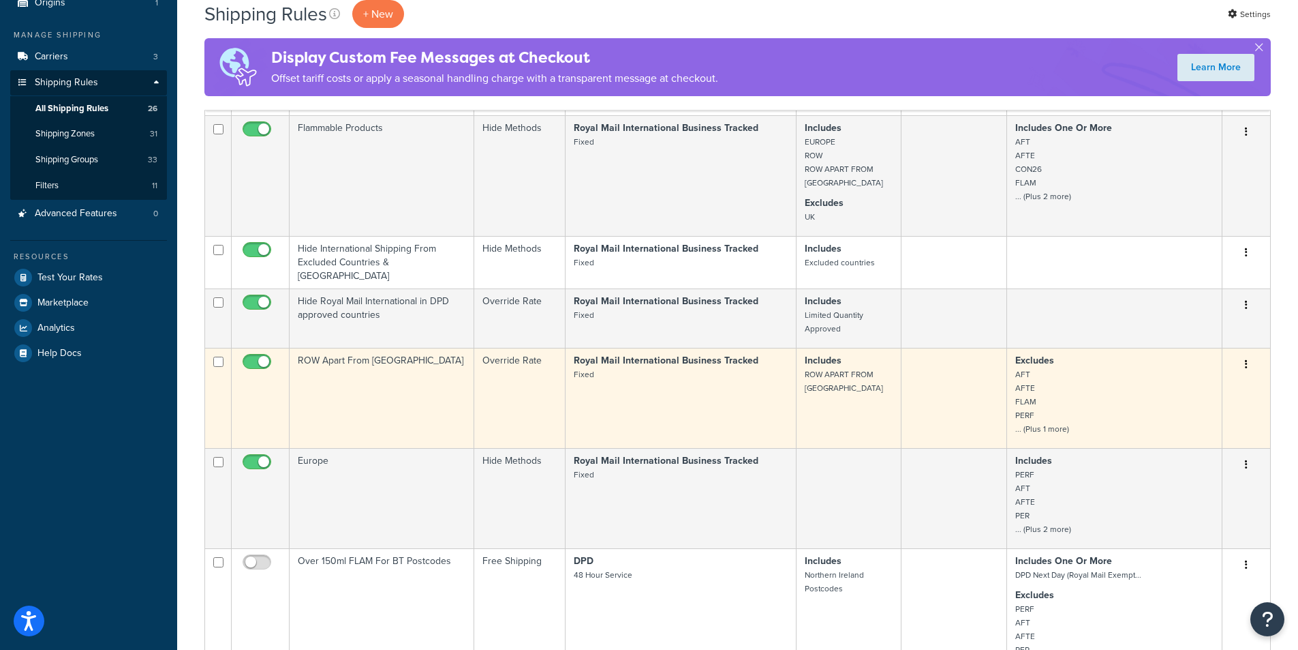
click at [379, 354] on td "ROW Apart From [GEOGRAPHIC_DATA]" at bounding box center [382, 398] width 185 height 100
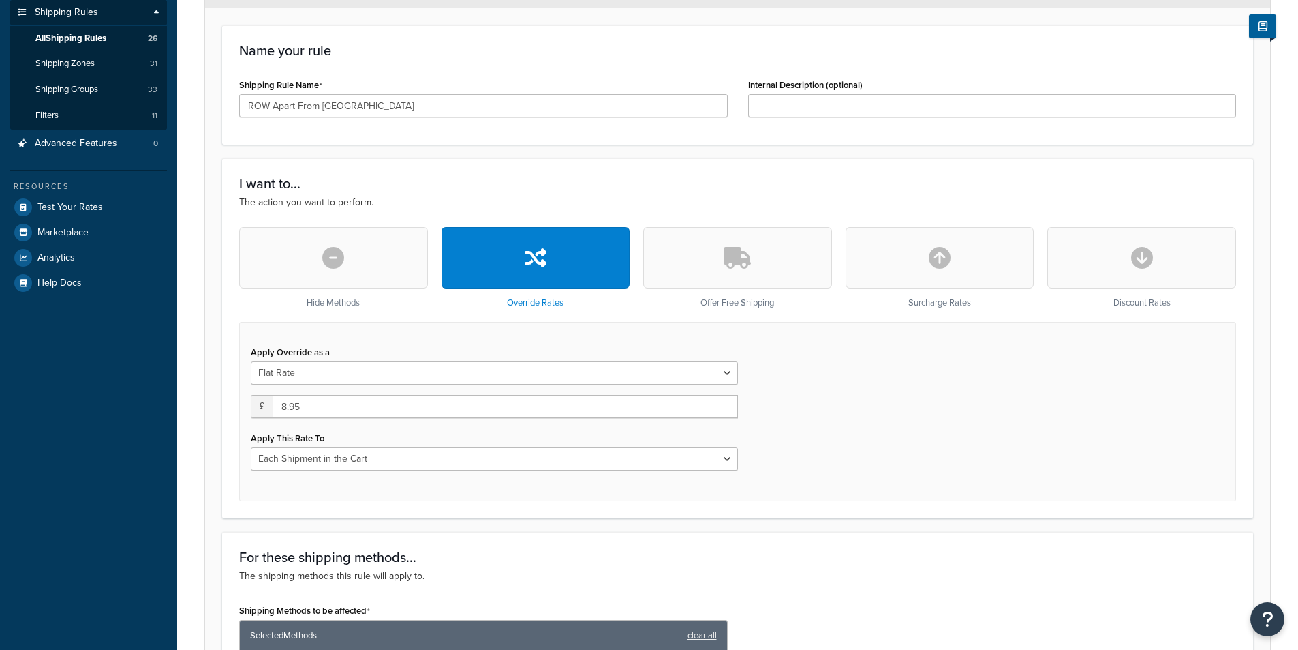
scroll to position [341, 0]
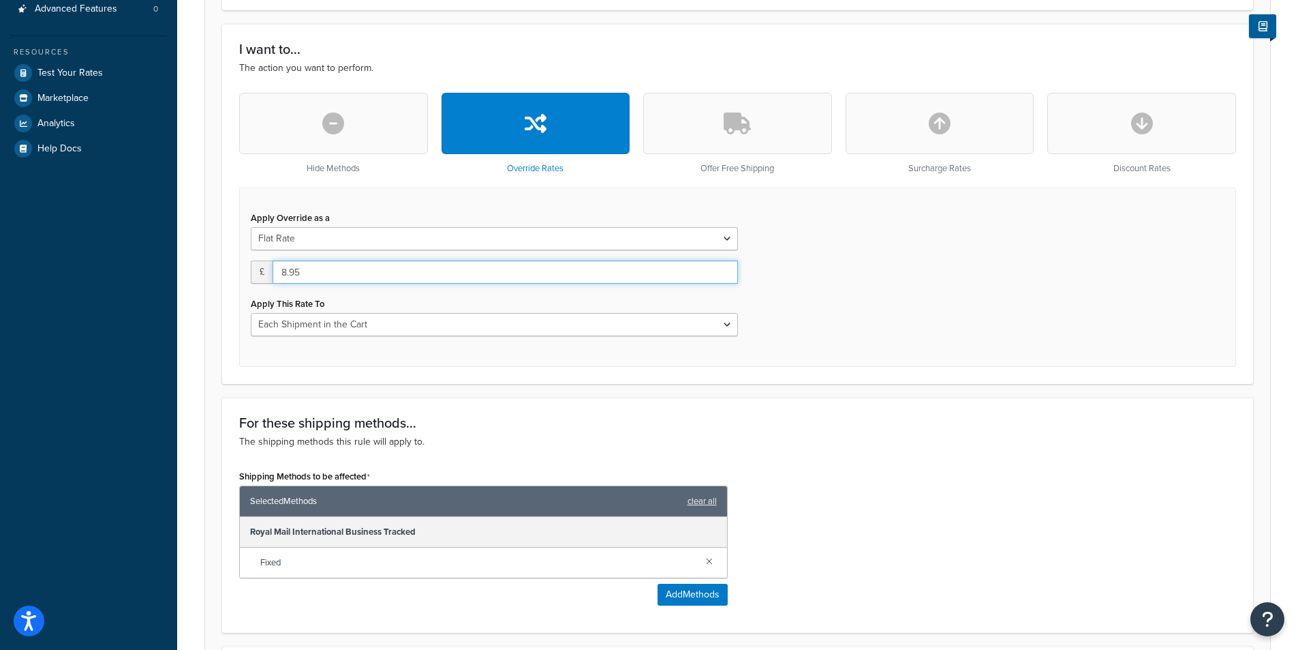
click at [326, 275] on input "8.95" at bounding box center [505, 271] width 465 height 23
drag, startPoint x: 311, startPoint y: 277, endPoint x: 229, endPoint y: 267, distance: 82.3
click at [229, 267] on div "Hide Methods Override Rates Offer Free Shipping Surcharge Rates Discount Rates …" at bounding box center [738, 230] width 1018 height 274
type input "9.99"
click at [868, 502] on div "Shipping Methods to be affected Selected Methods clear all Royal Mail Internati…" at bounding box center [738, 540] width 1018 height 149
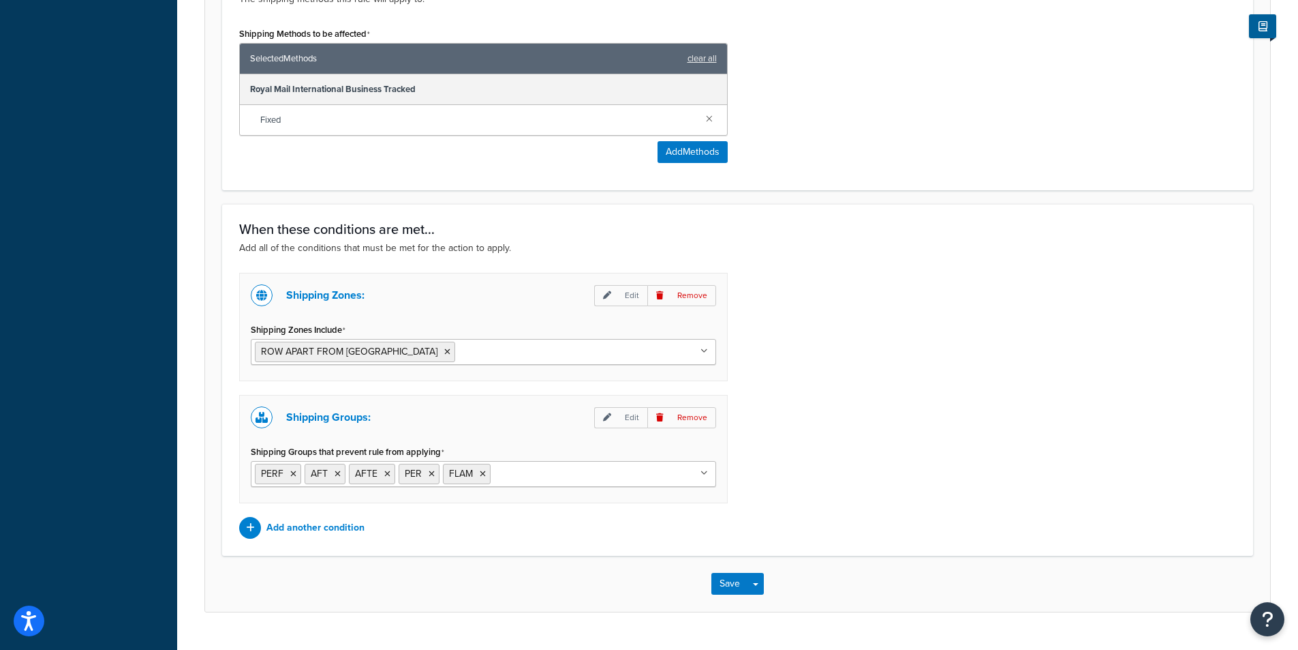
scroll to position [814, 0]
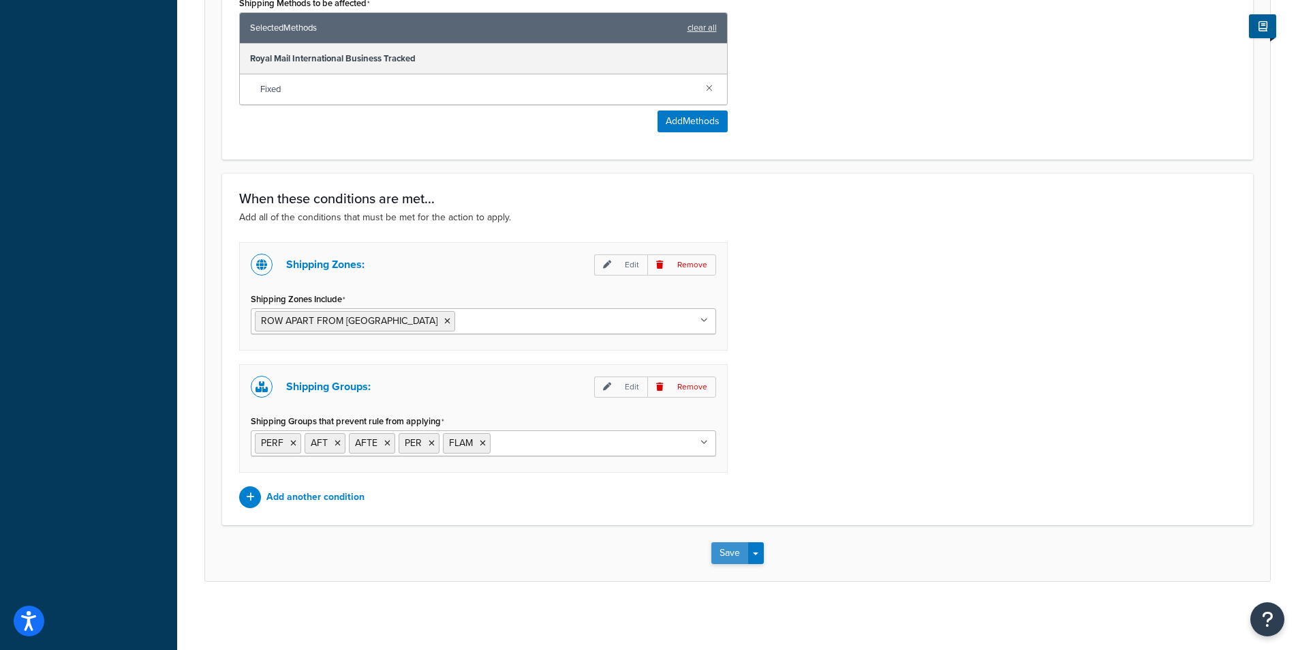
click at [727, 555] on button "Save" at bounding box center [730, 553] width 37 height 22
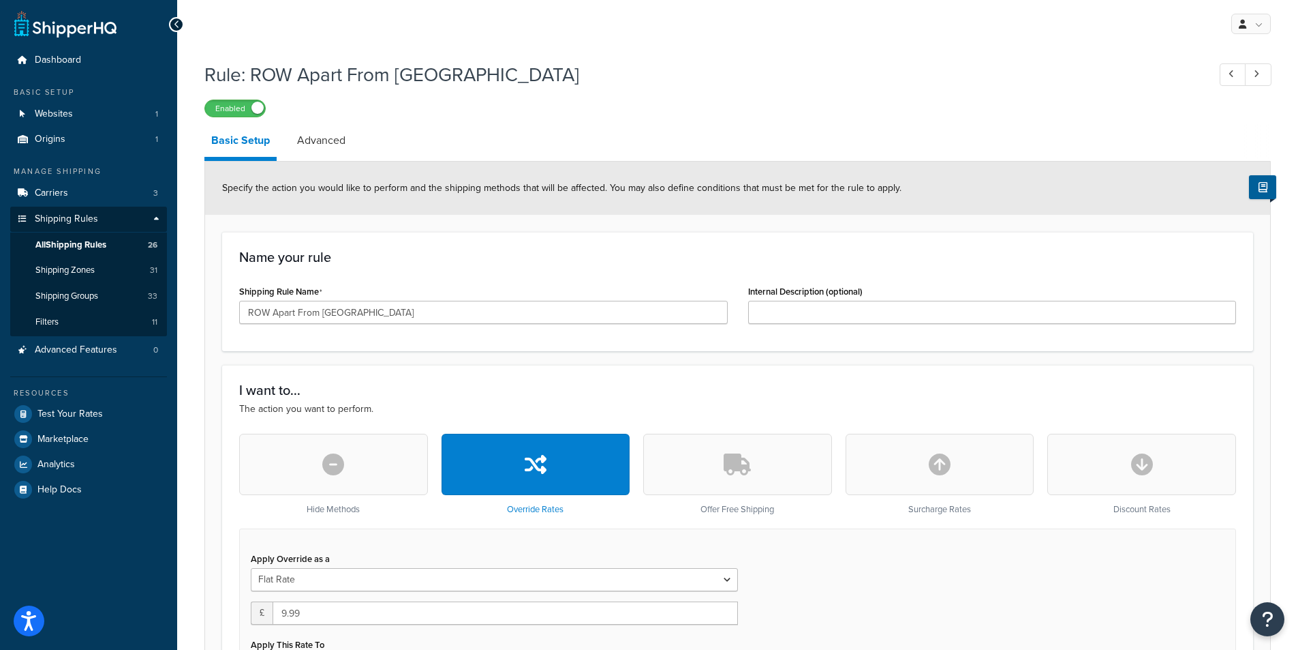
scroll to position [409, 0]
